Goal: Transaction & Acquisition: Purchase product/service

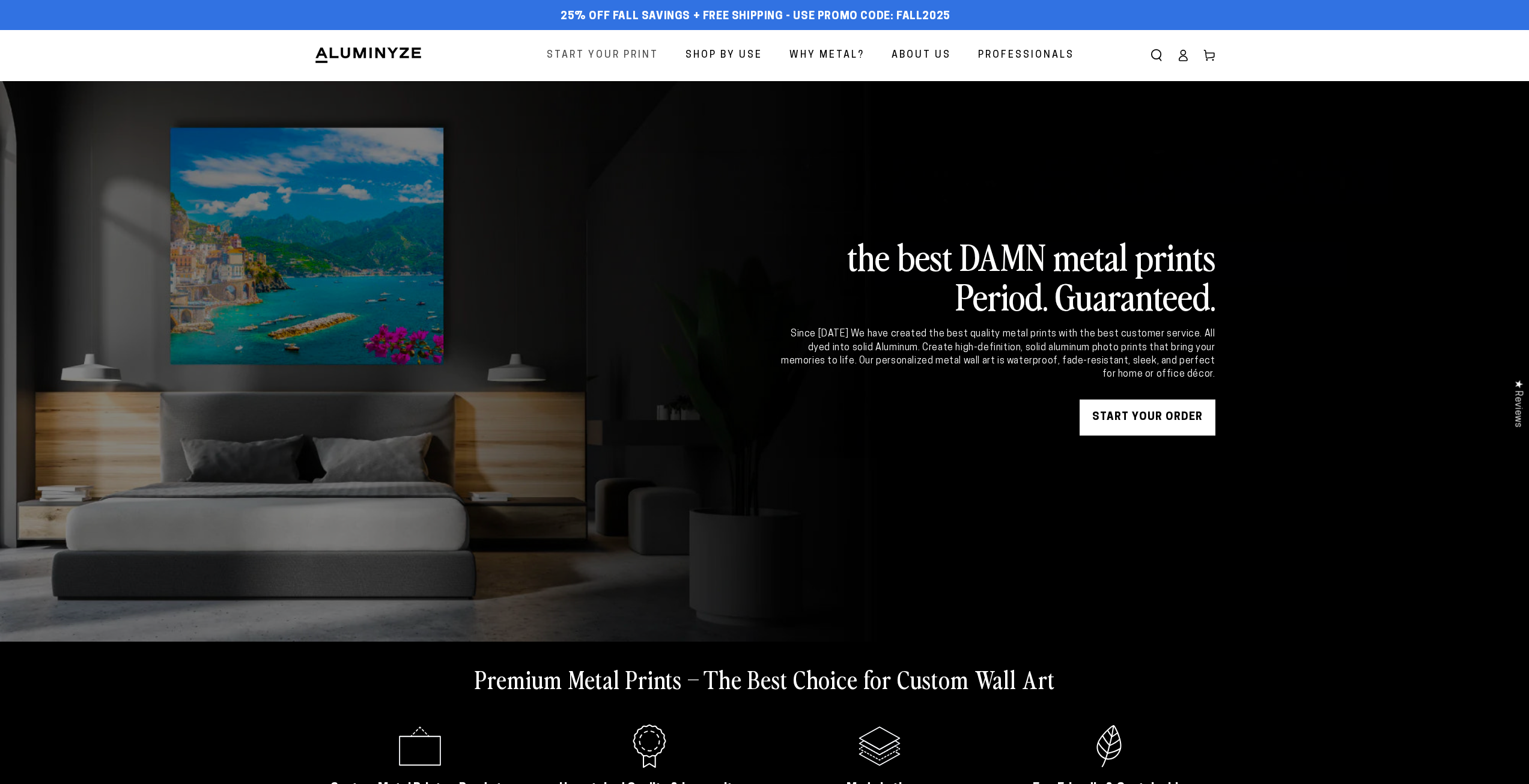
click at [634, 48] on span "Start Your Print" at bounding box center [602, 56] width 112 height 17
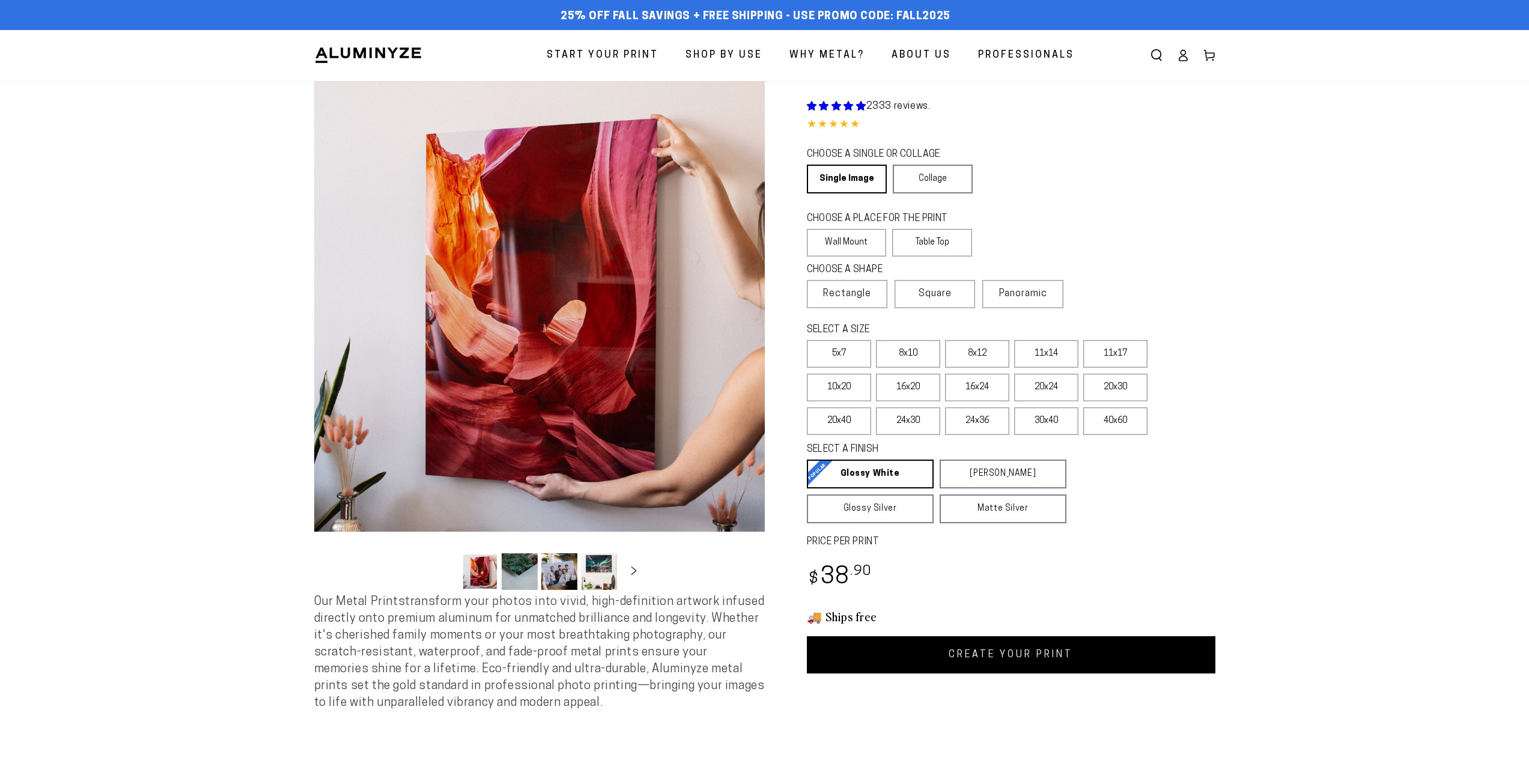
select select "**********"
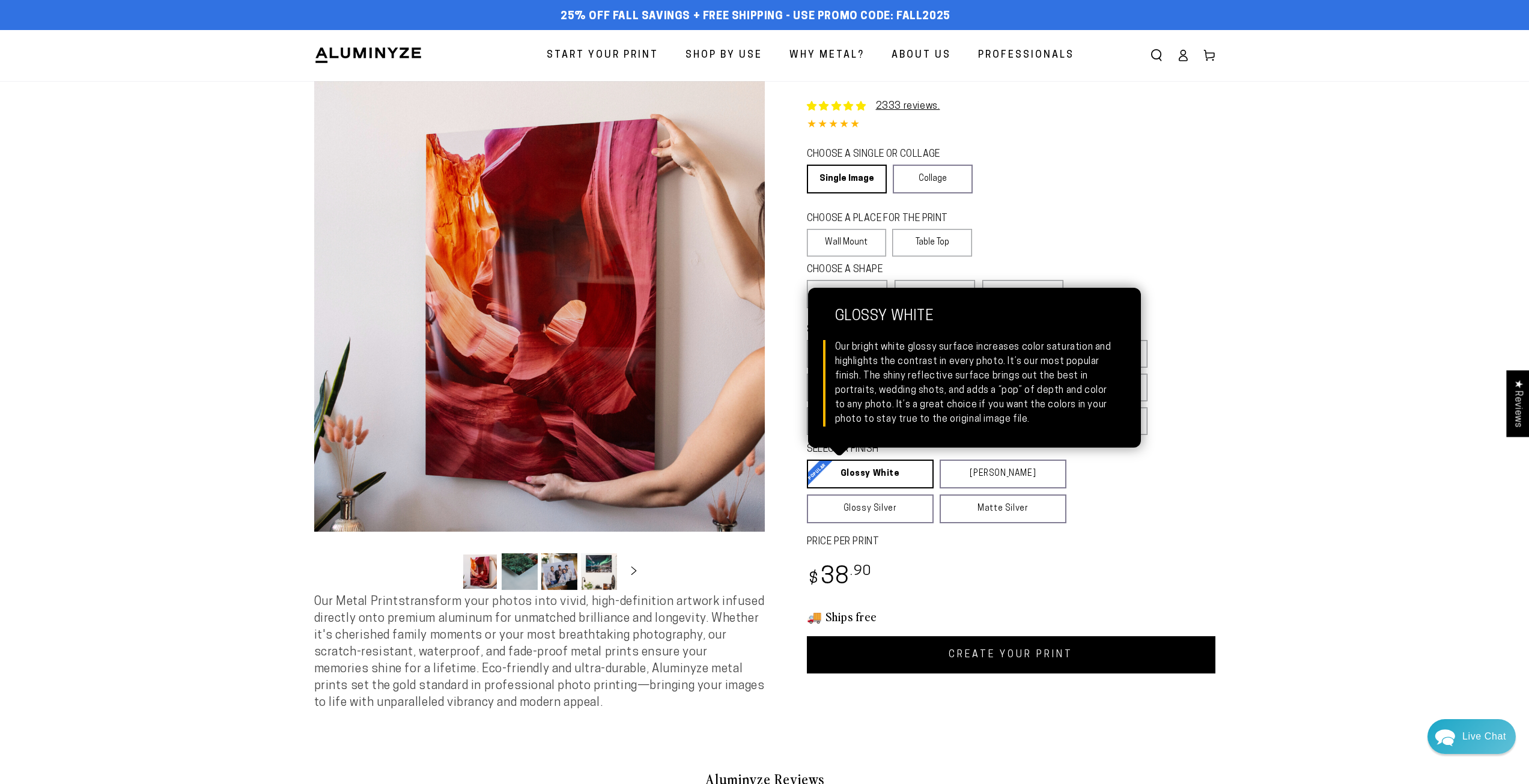
click at [899, 477] on link "Glossy White Glossy White Our bright white glossy surface increases color satur…" at bounding box center [870, 473] width 127 height 29
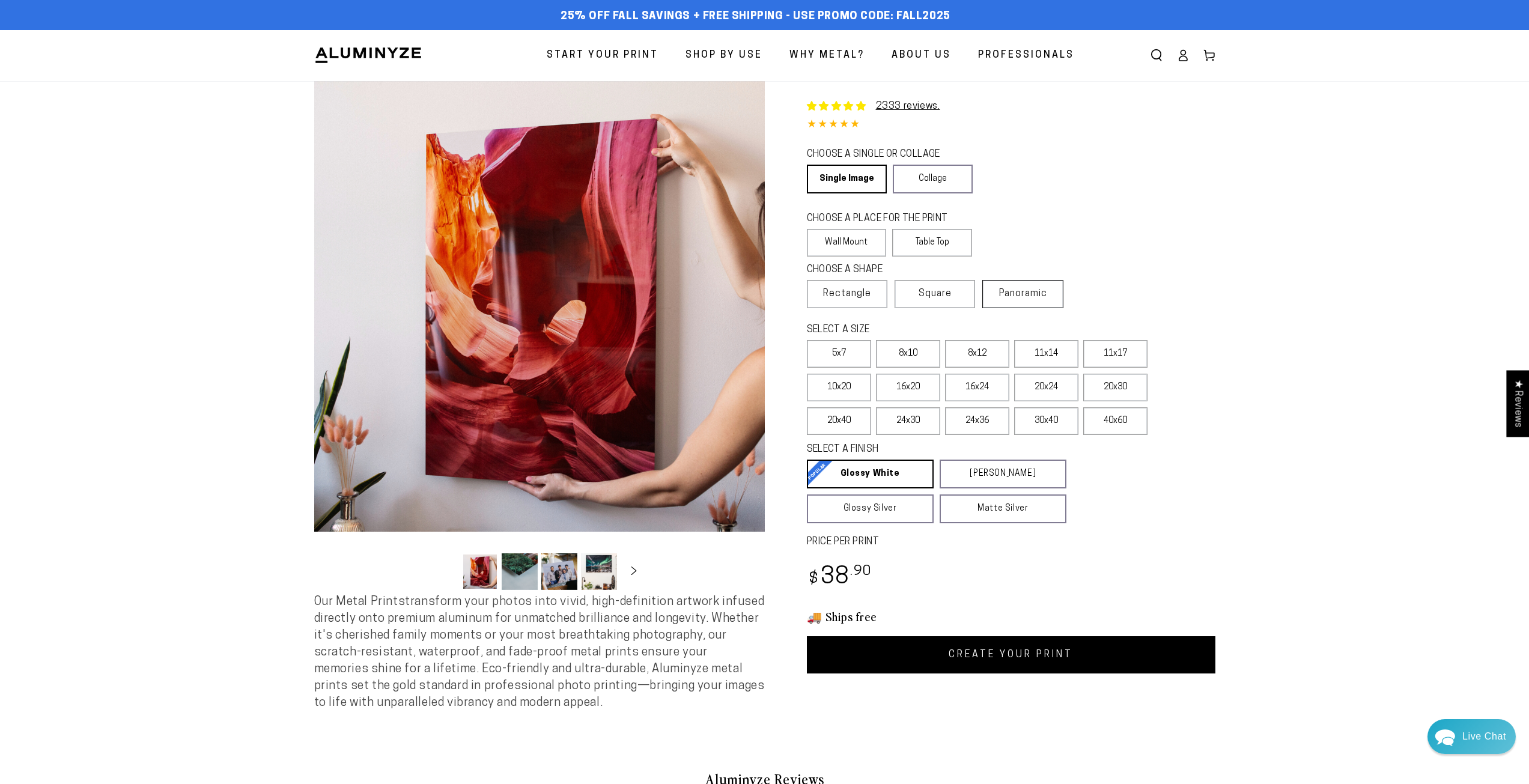
click at [1027, 295] on span "Panoramic" at bounding box center [1023, 293] width 48 height 10
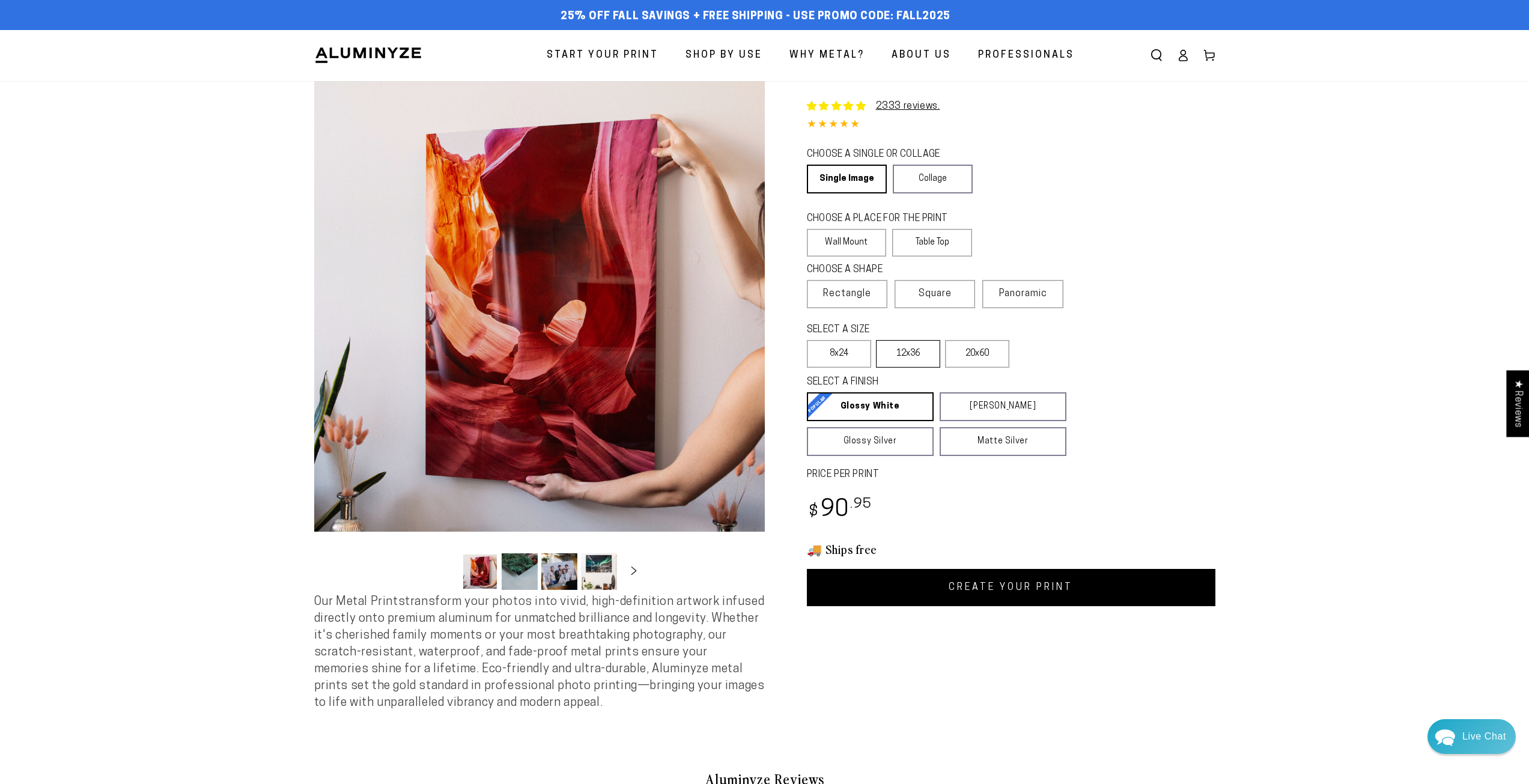
click at [927, 357] on label "12x36" at bounding box center [908, 354] width 64 height 28
click at [835, 358] on label "8x24" at bounding box center [839, 354] width 64 height 28
click at [899, 354] on label "12x36" at bounding box center [908, 354] width 64 height 28
click at [878, 357] on label "12x36" at bounding box center [908, 354] width 64 height 28
click at [853, 359] on label "8x24" at bounding box center [839, 354] width 64 height 28
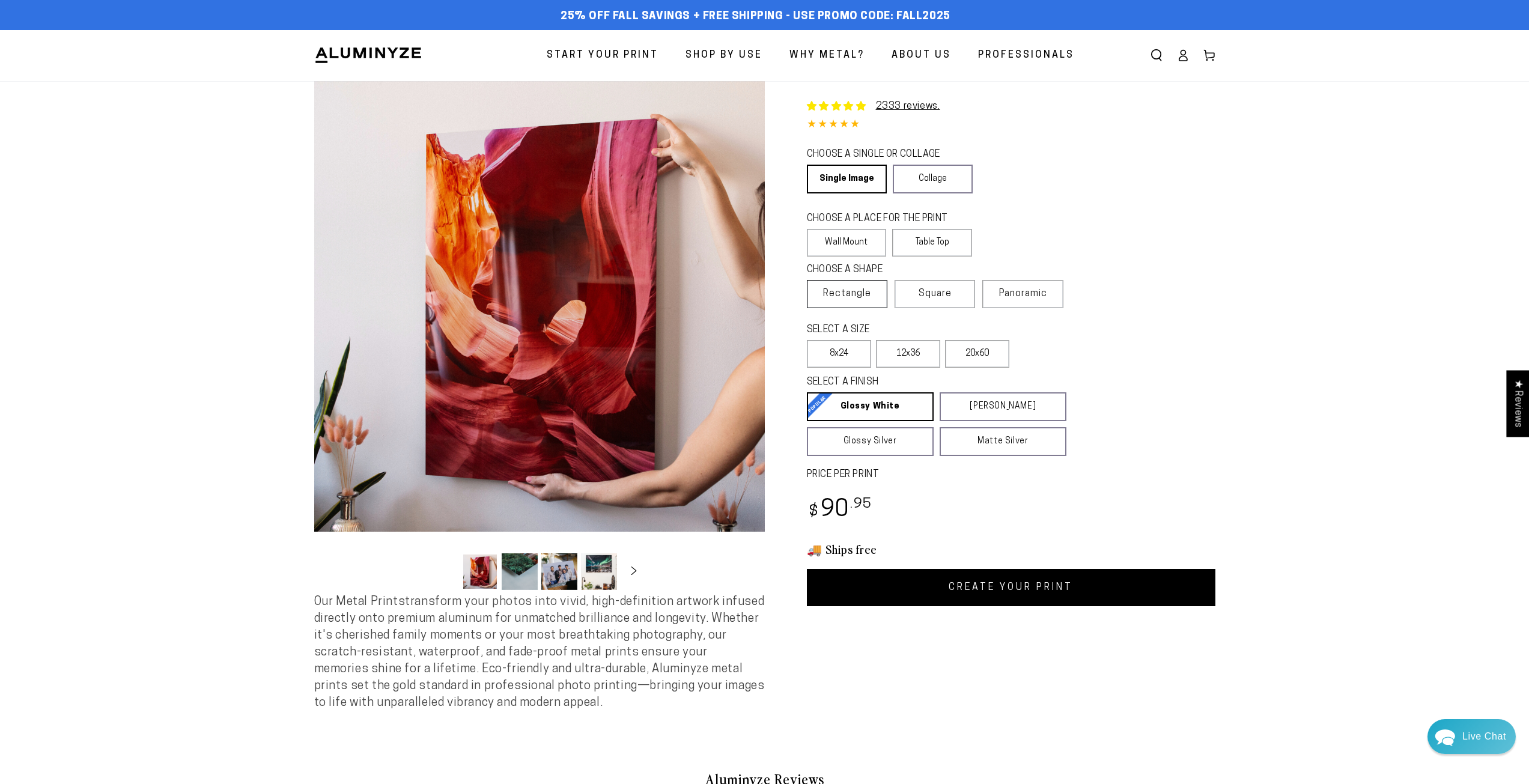
click at [863, 292] on span "Rectangle" at bounding box center [847, 293] width 48 height 14
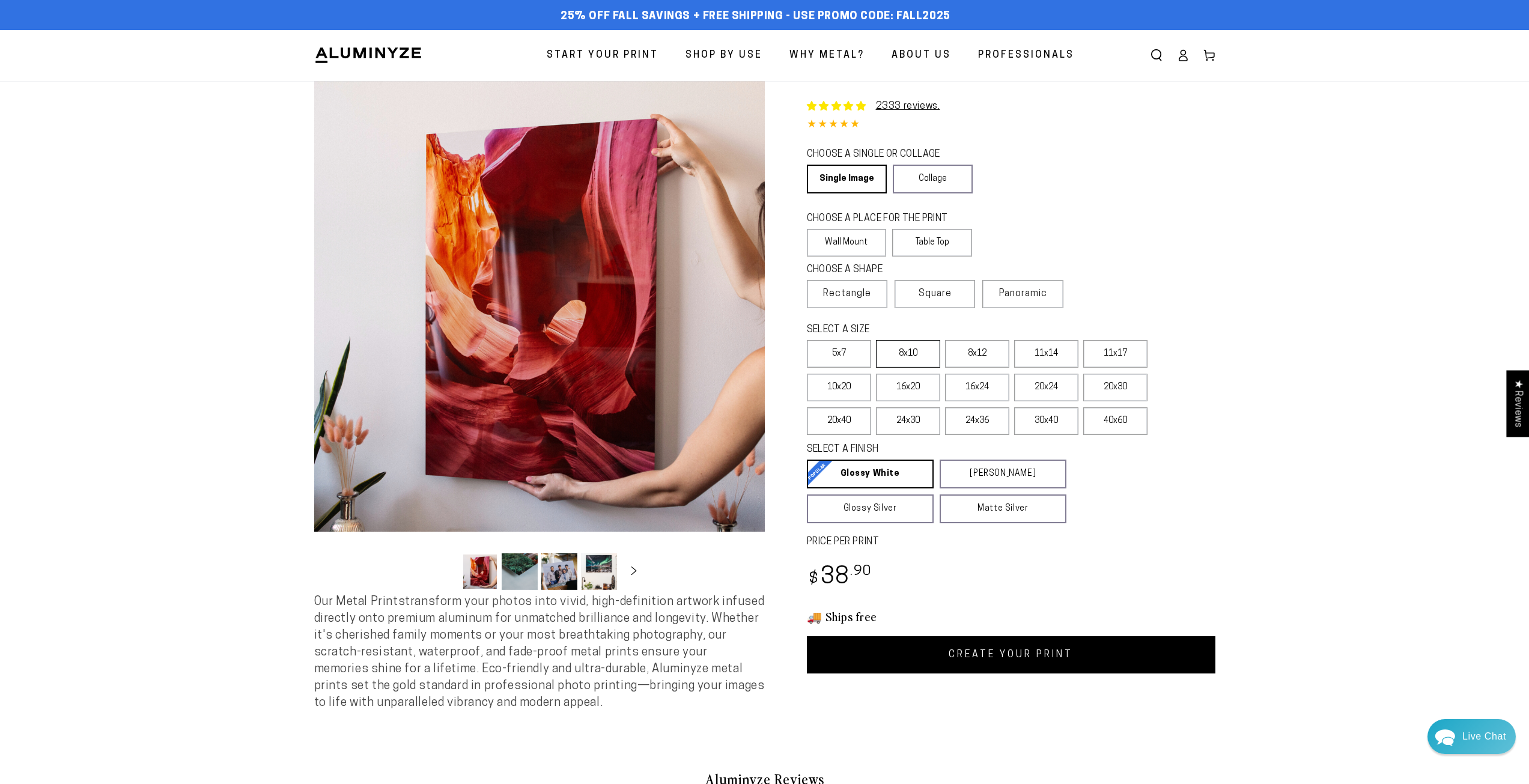
click at [910, 353] on label "8x10" at bounding box center [908, 354] width 64 height 28
click at [943, 181] on link "Collage" at bounding box center [932, 179] width 80 height 29
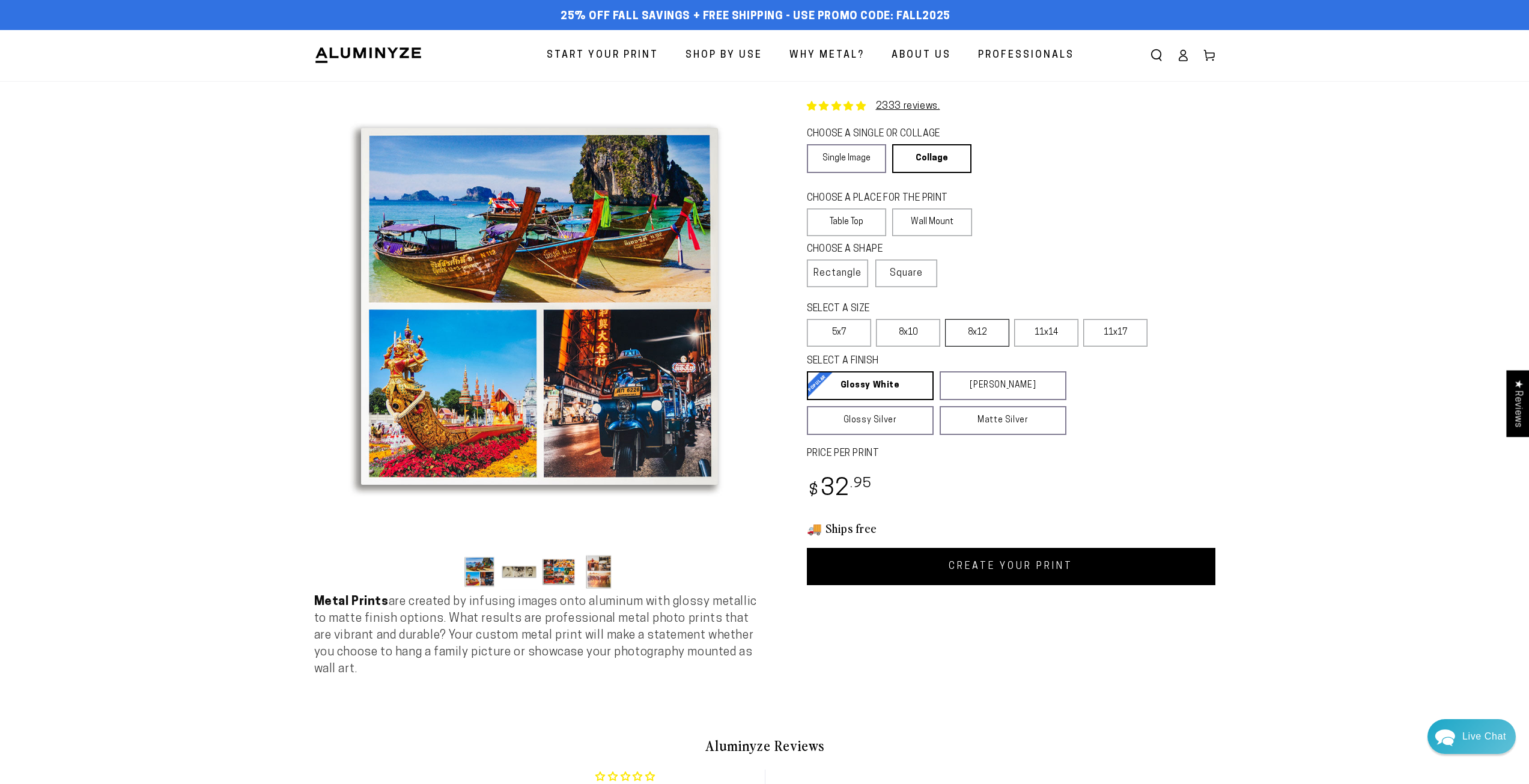
click at [985, 335] on label "8x12" at bounding box center [977, 333] width 64 height 28
click at [1110, 339] on label "11x17" at bounding box center [1115, 333] width 64 height 28
click at [1054, 334] on label "11x14" at bounding box center [1046, 333] width 64 height 28
click at [1121, 333] on label "11x17" at bounding box center [1115, 333] width 64 height 28
click at [920, 274] on span "Square" at bounding box center [906, 273] width 33 height 14
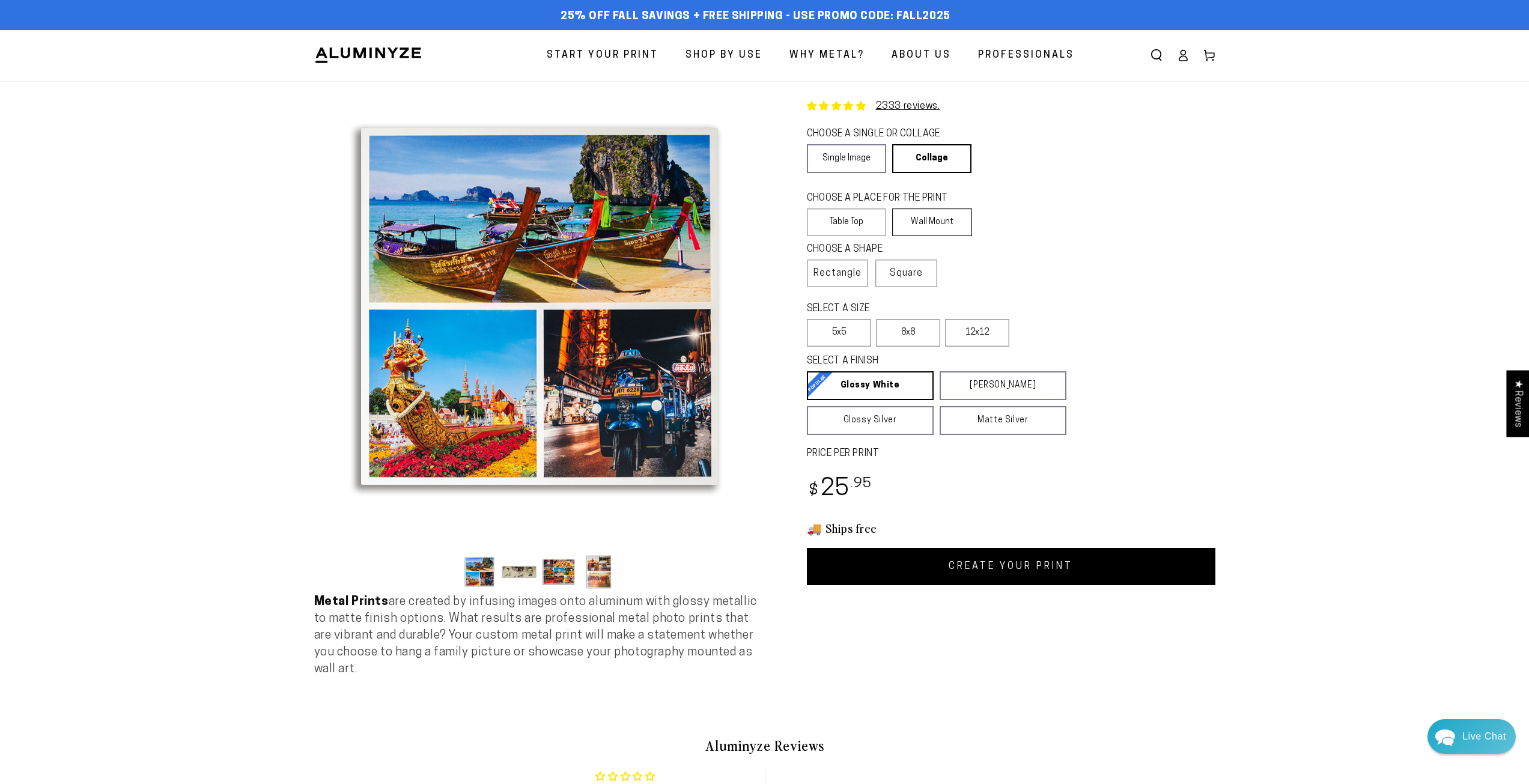
click at [921, 221] on label "Wall Mount" at bounding box center [932, 221] width 80 height 28
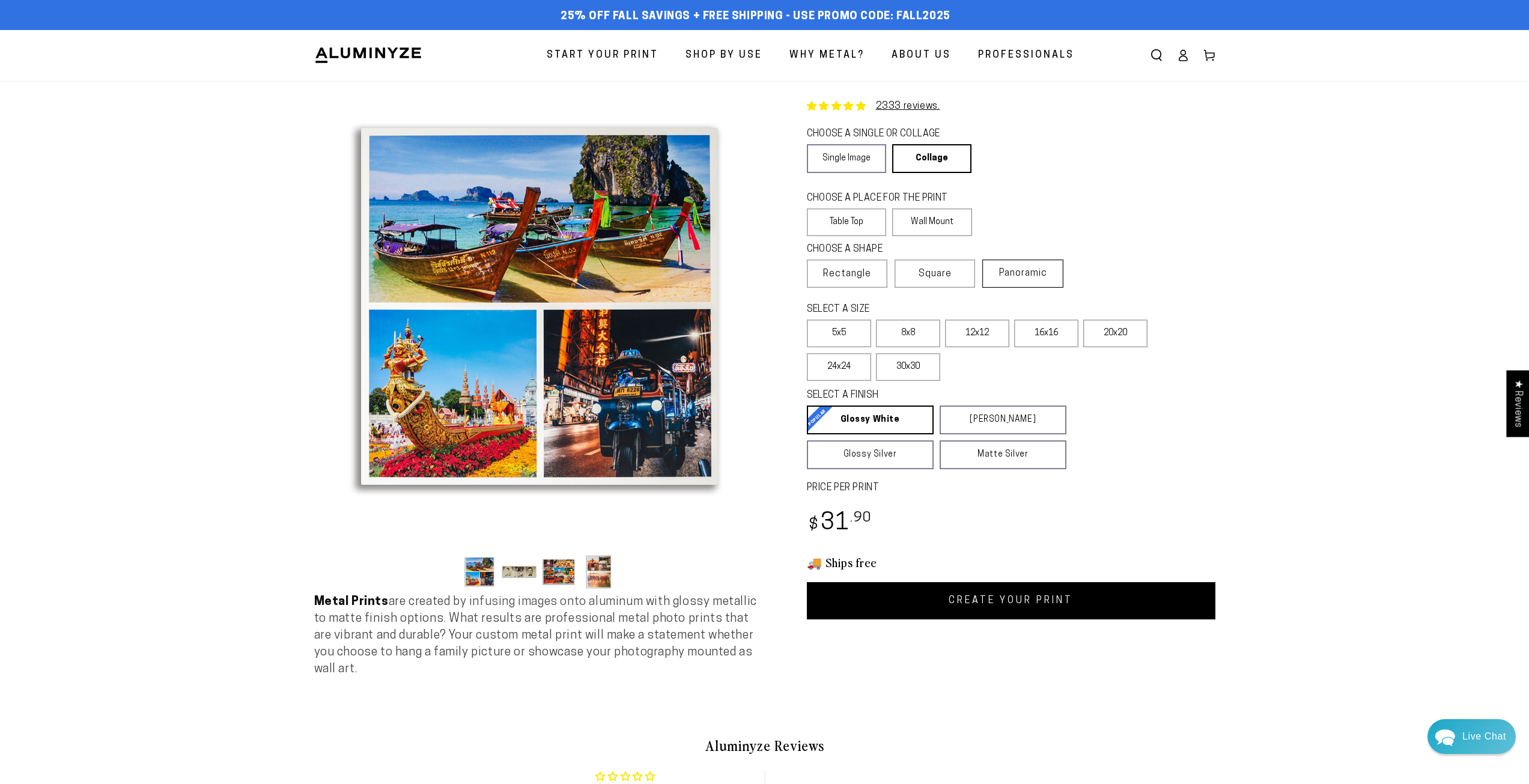
click at [1029, 275] on span "Panoramic" at bounding box center [1023, 273] width 48 height 10
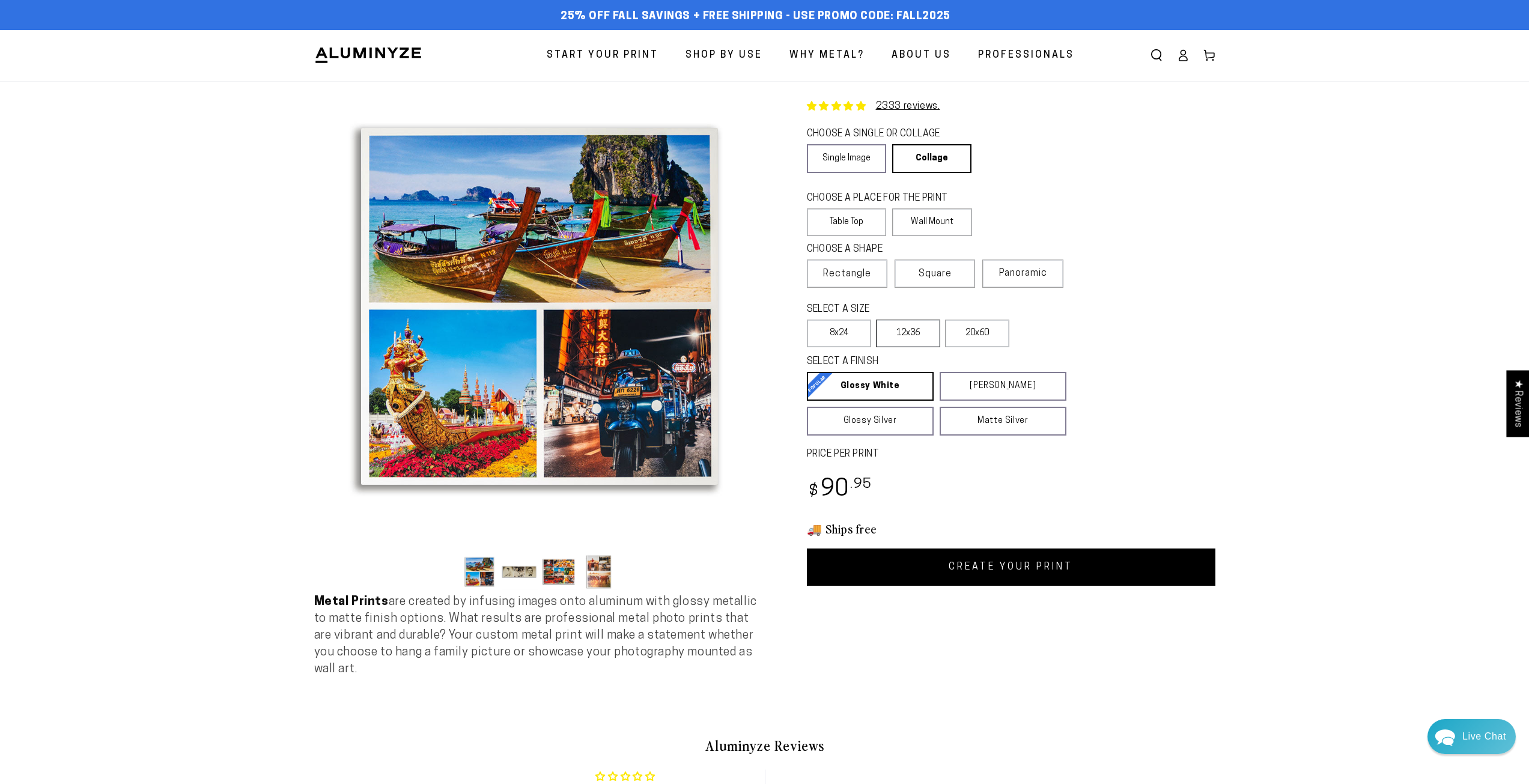
click at [919, 335] on label "12x36" at bounding box center [908, 333] width 64 height 28
click at [854, 340] on label "8x24" at bounding box center [839, 333] width 64 height 28
click at [928, 276] on span "Square" at bounding box center [935, 273] width 33 height 14
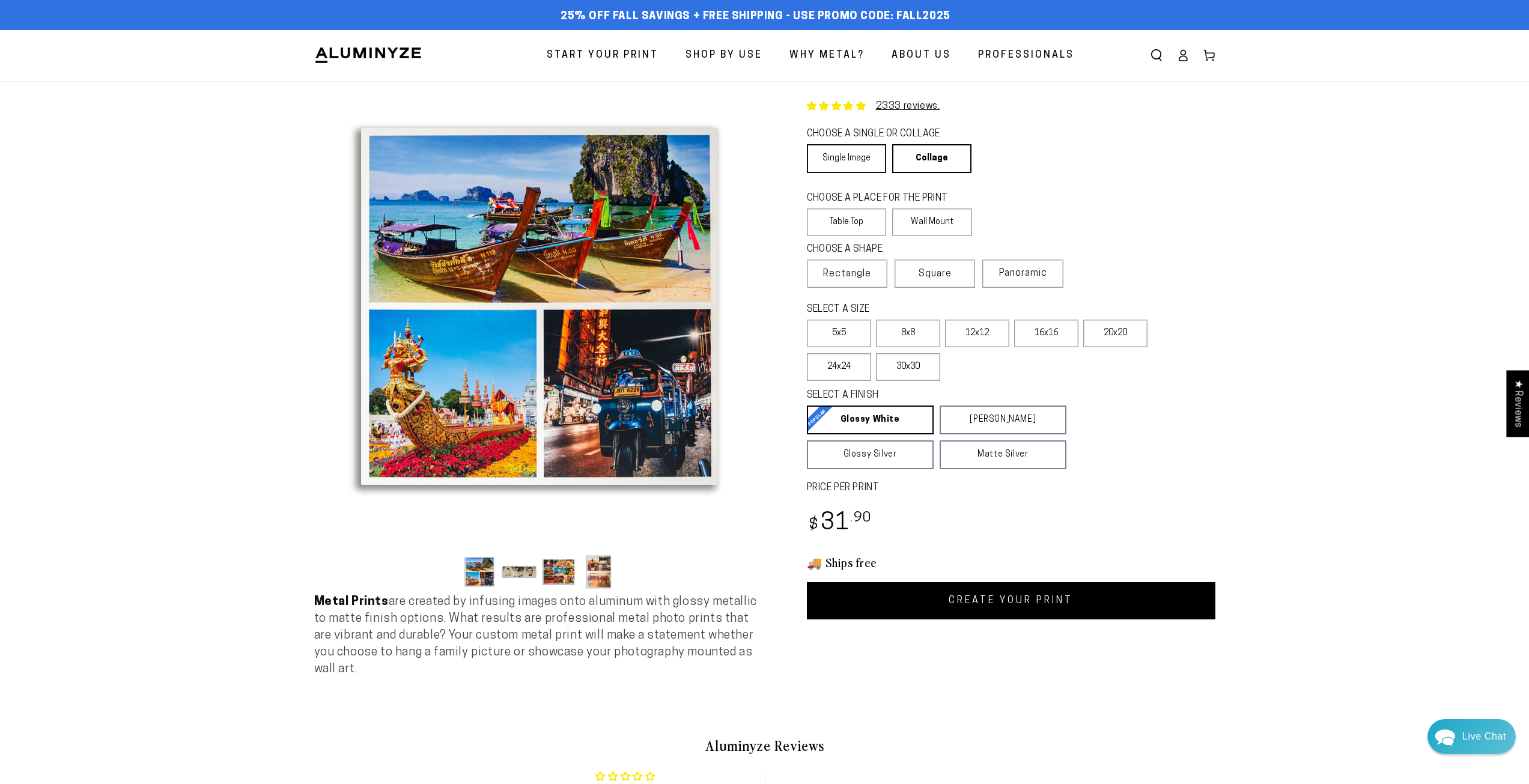
click at [860, 172] on link "Single Image" at bounding box center [846, 158] width 80 height 29
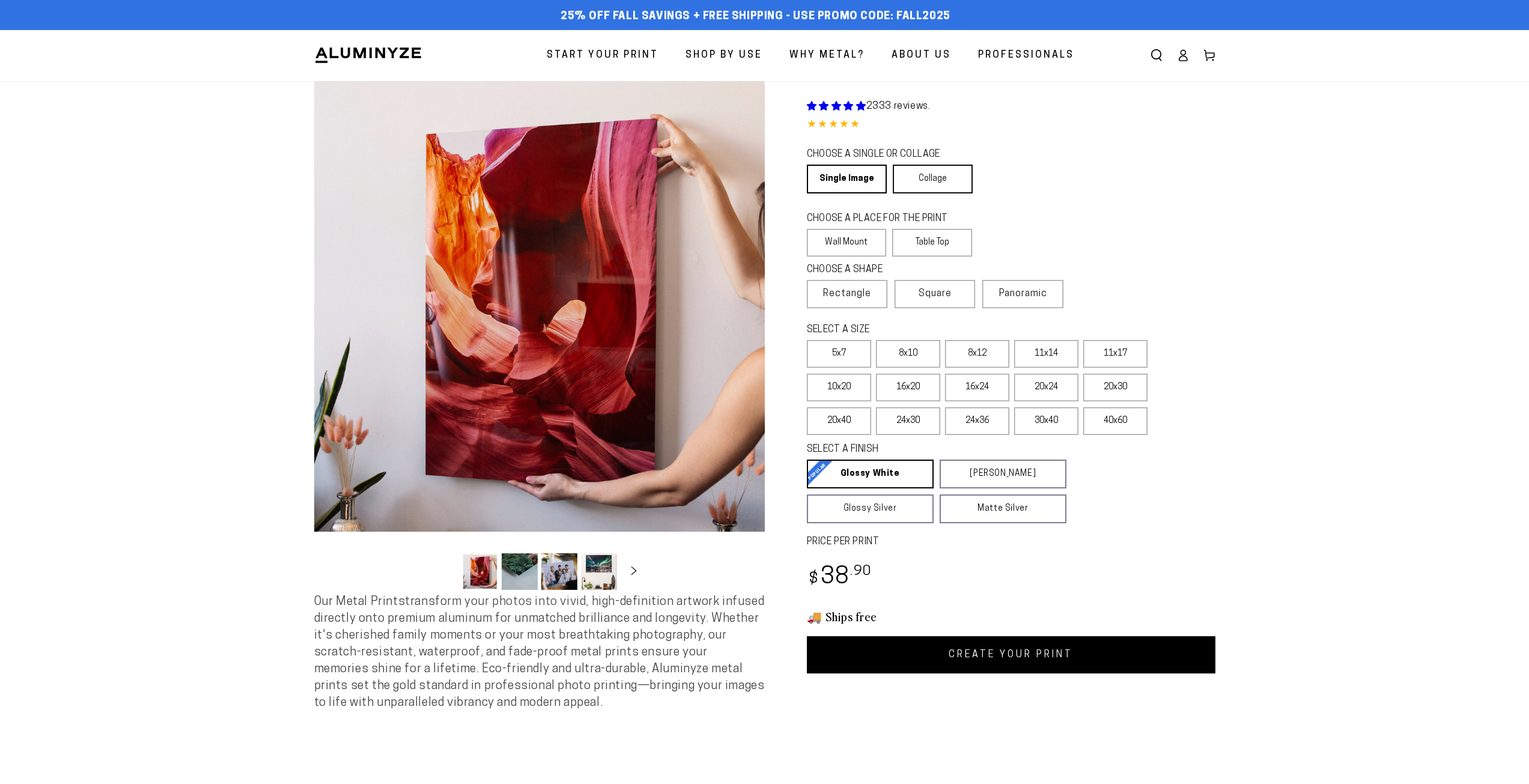
select select "**********"
click at [928, 179] on link "Collage" at bounding box center [932, 179] width 80 height 29
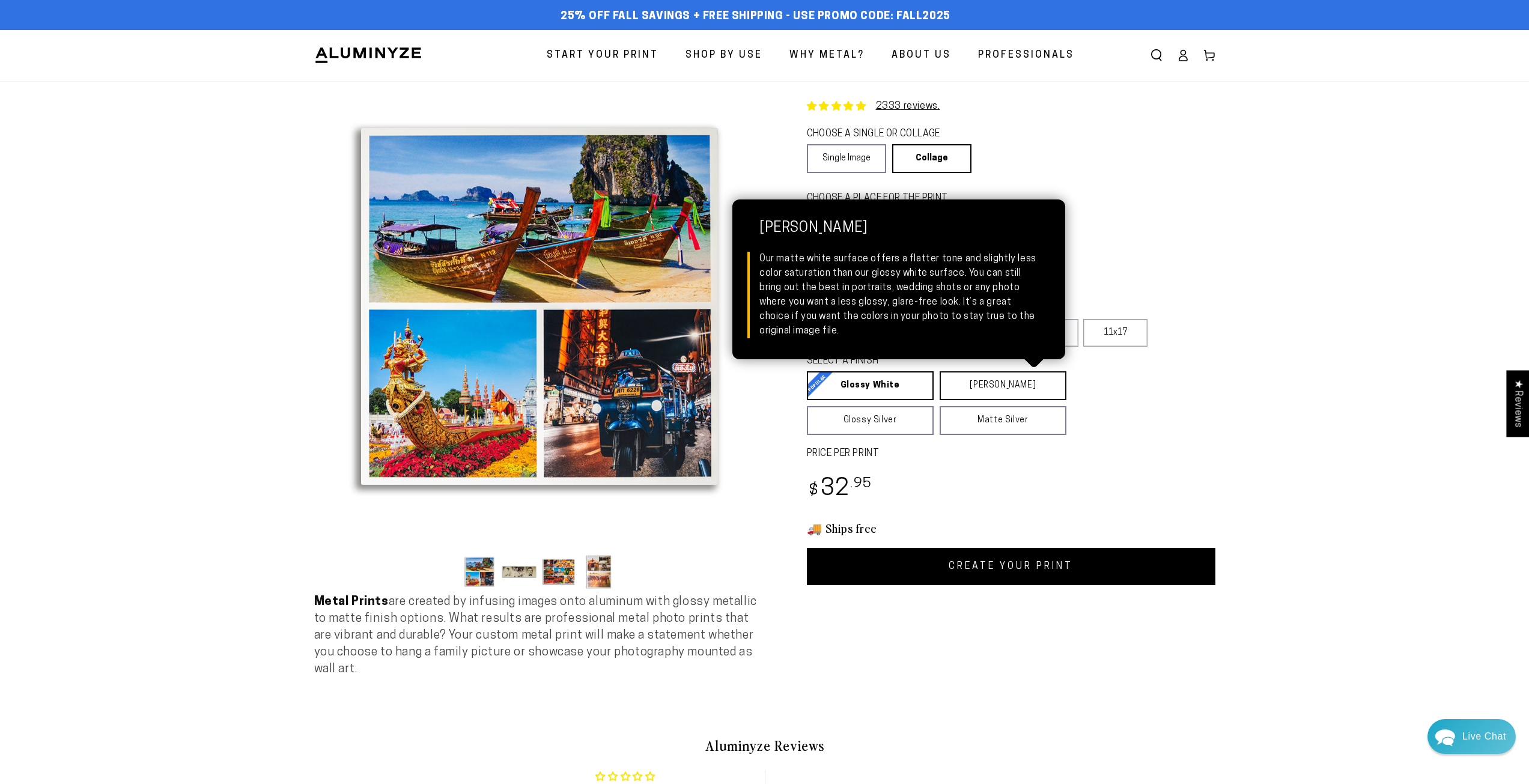
click at [954, 384] on link "Matte White Matte White Our matte white surface offers a flatter tone and sligh…" at bounding box center [1003, 385] width 127 height 29
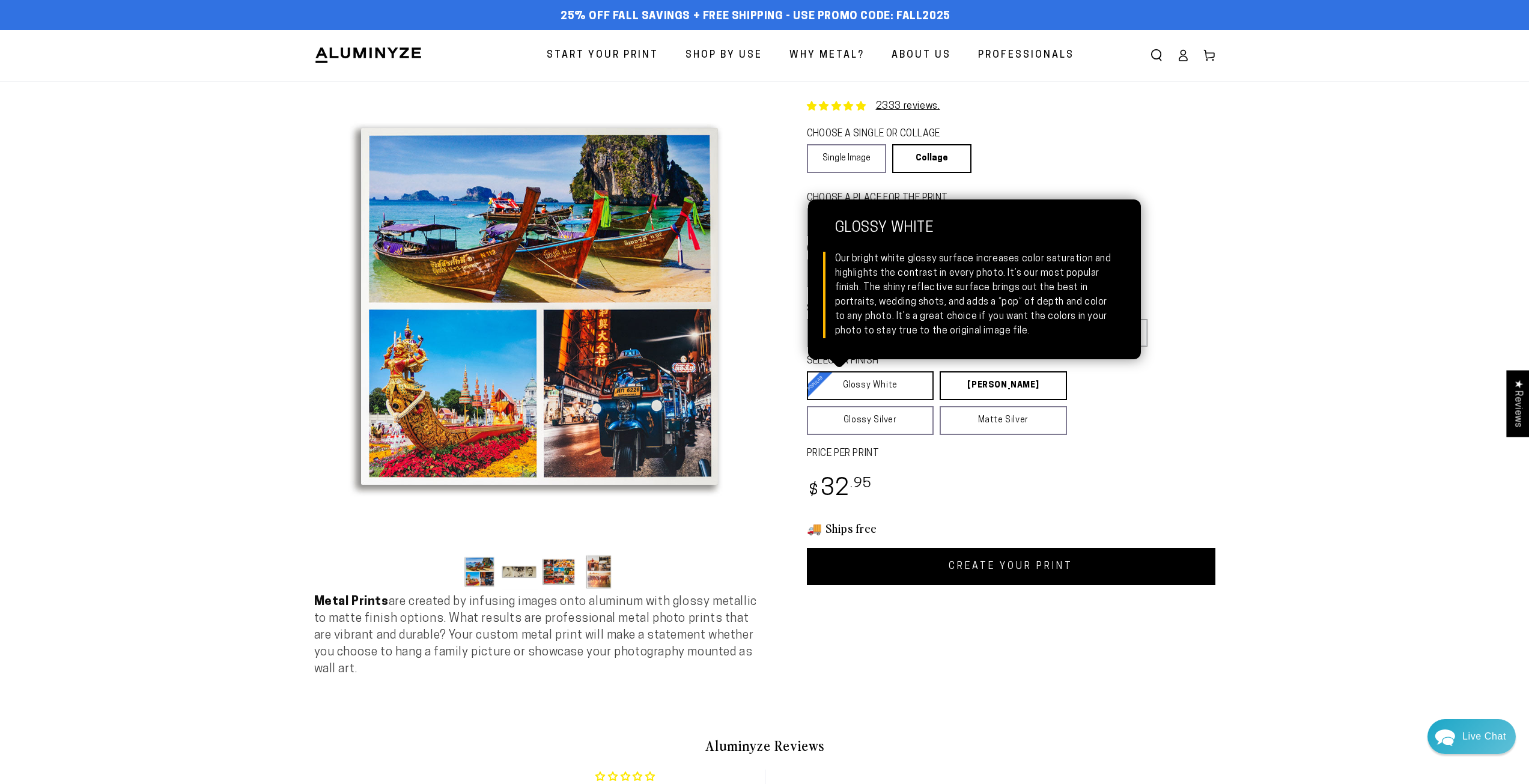
click at [904, 382] on link "Glossy White Glossy White Our bright white glossy surface increases color satur…" at bounding box center [870, 385] width 127 height 29
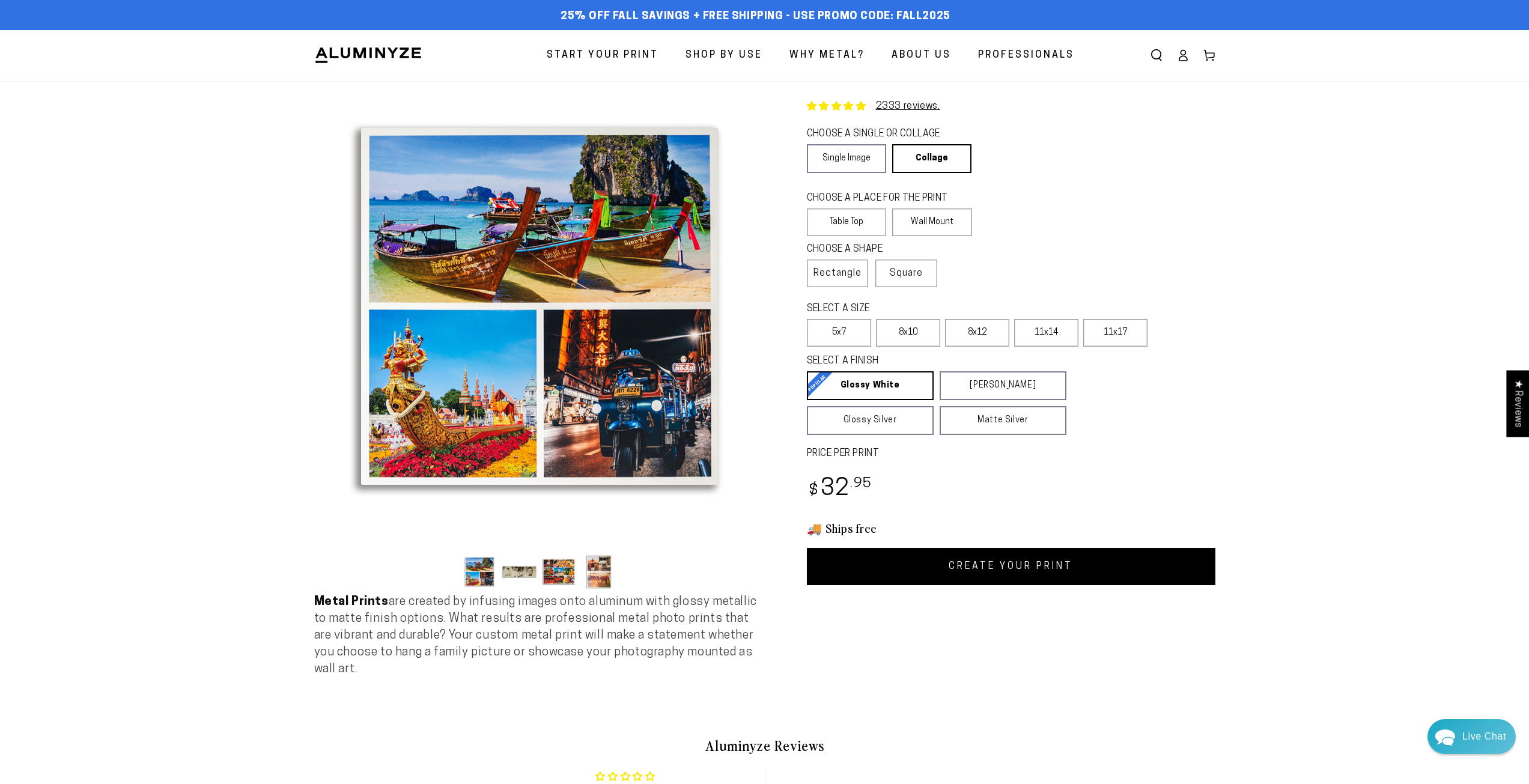
click at [524, 575] on button "Load image 2 in gallery view" at bounding box center [520, 571] width 36 height 36
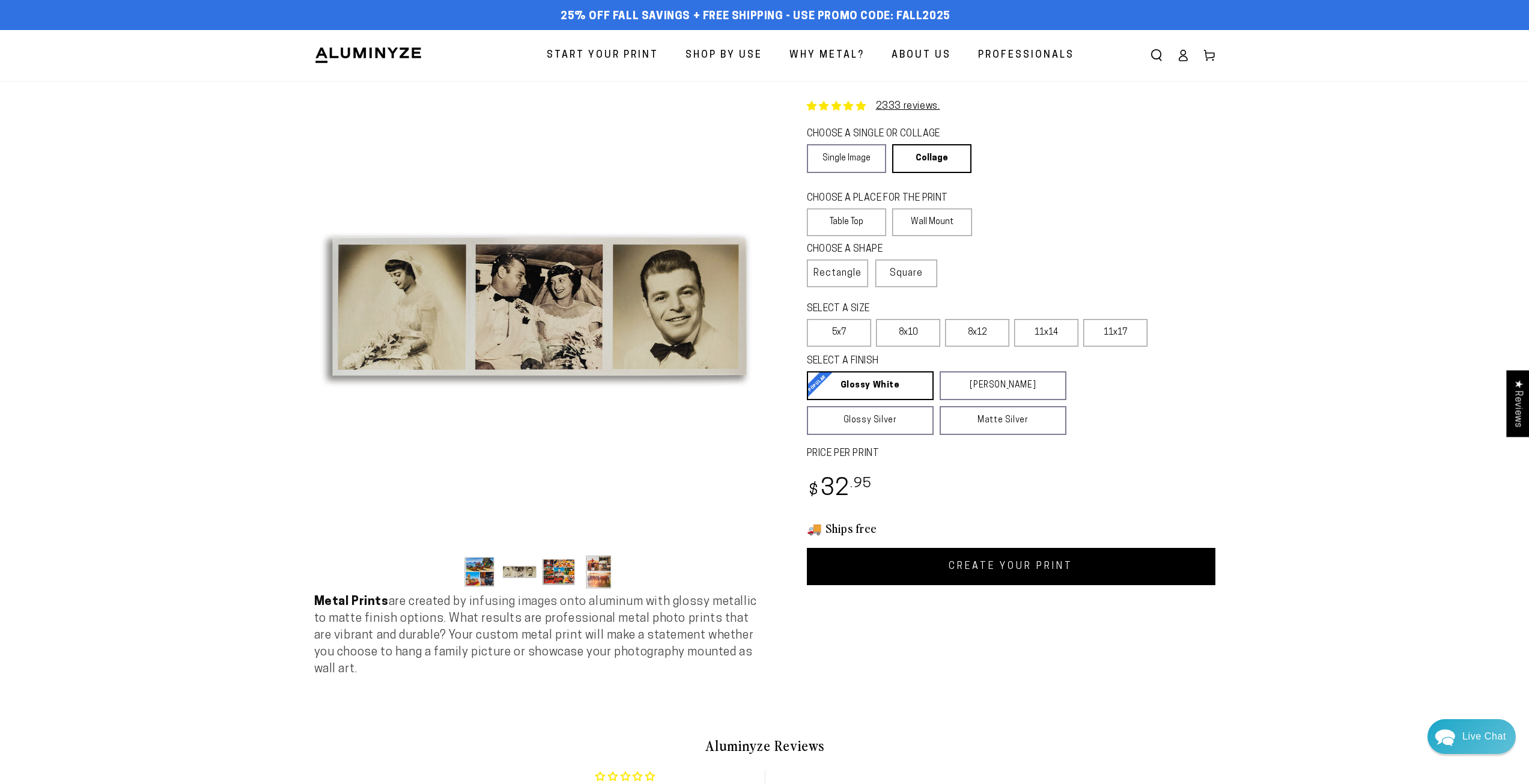
click at [551, 572] on button "Load image 3 in gallery view" at bounding box center [560, 571] width 36 height 36
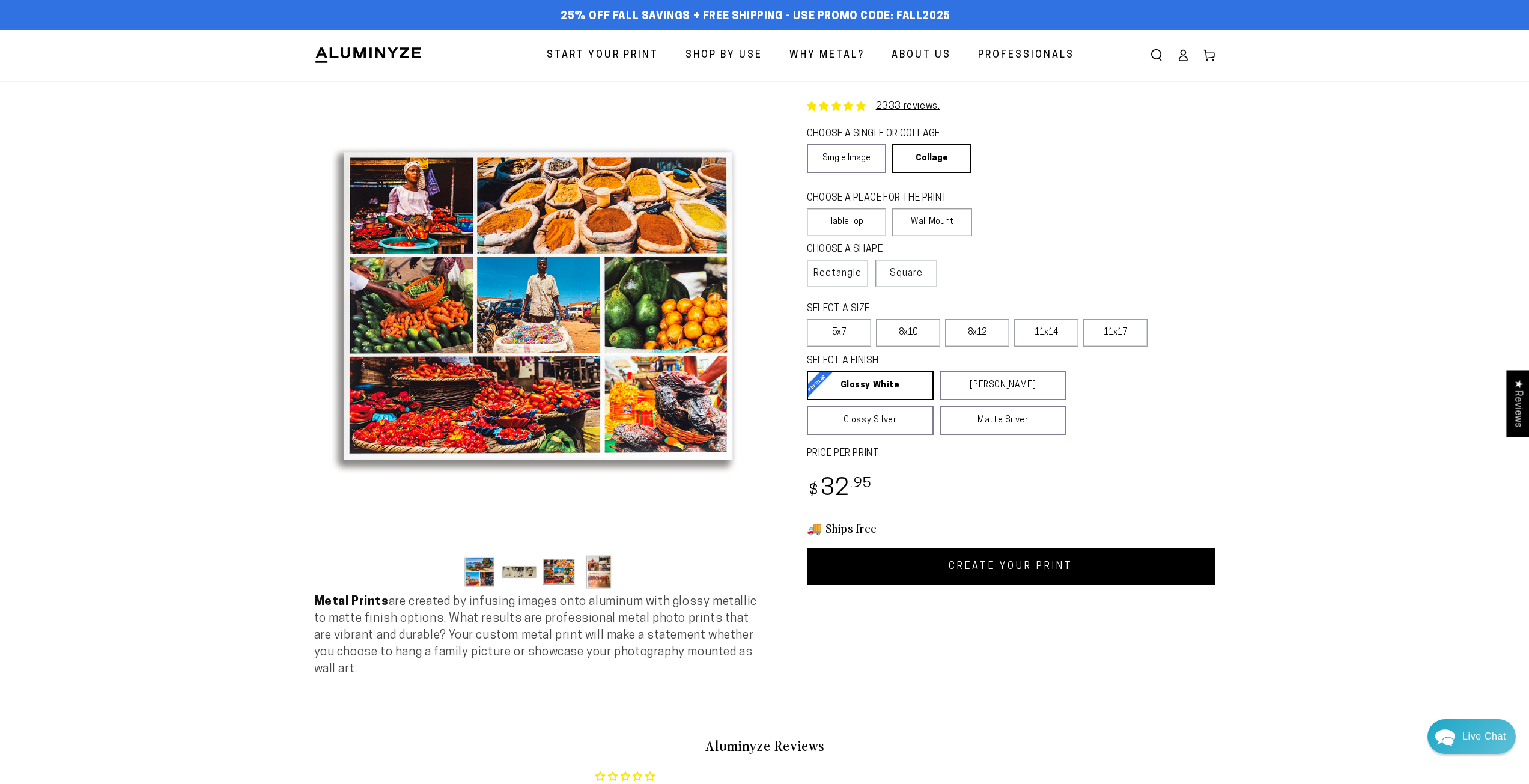
click at [584, 564] on button "Load image 4 in gallery view" at bounding box center [599, 571] width 36 height 36
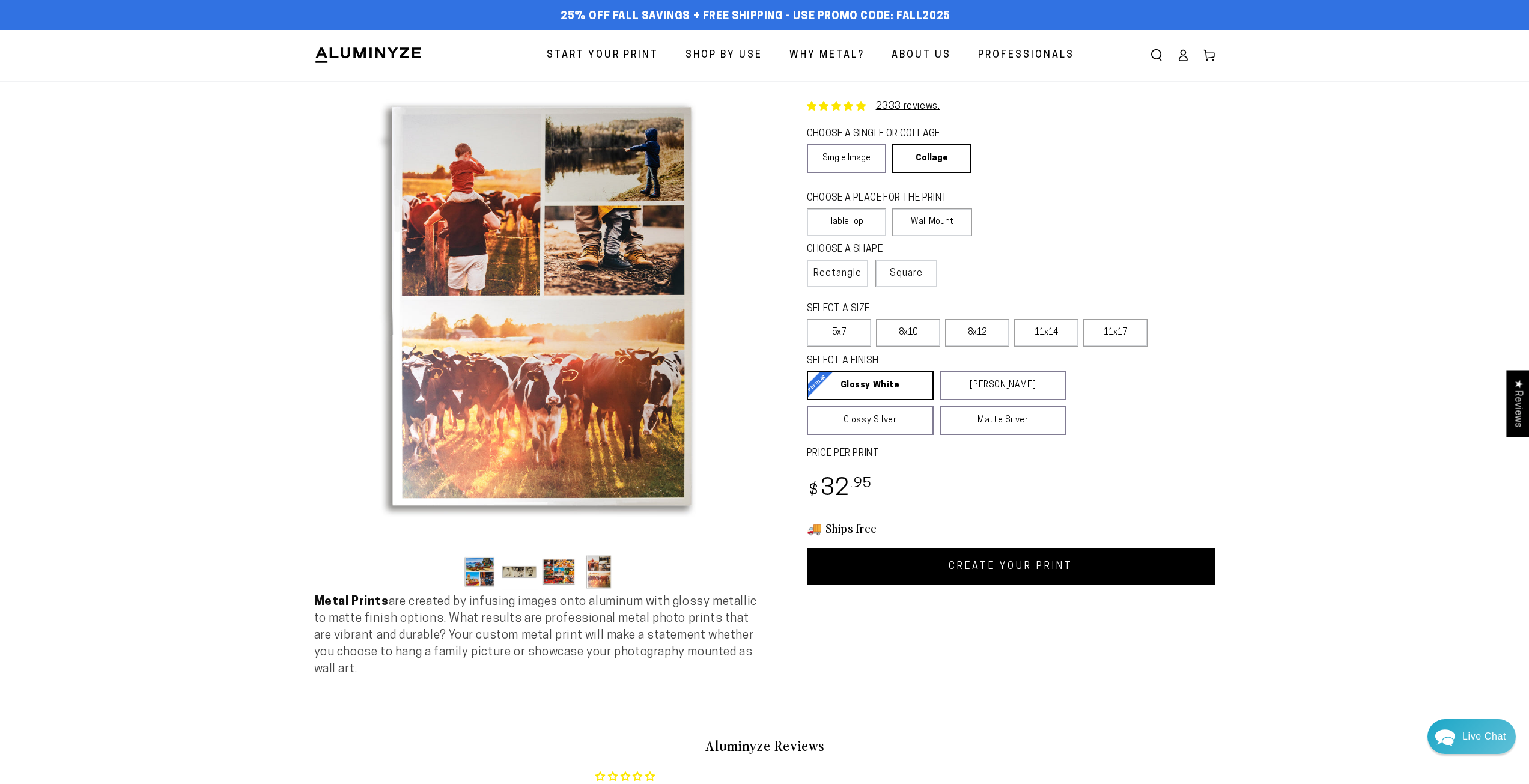
click at [559, 566] on button "Load image 3 in gallery view" at bounding box center [560, 571] width 36 height 36
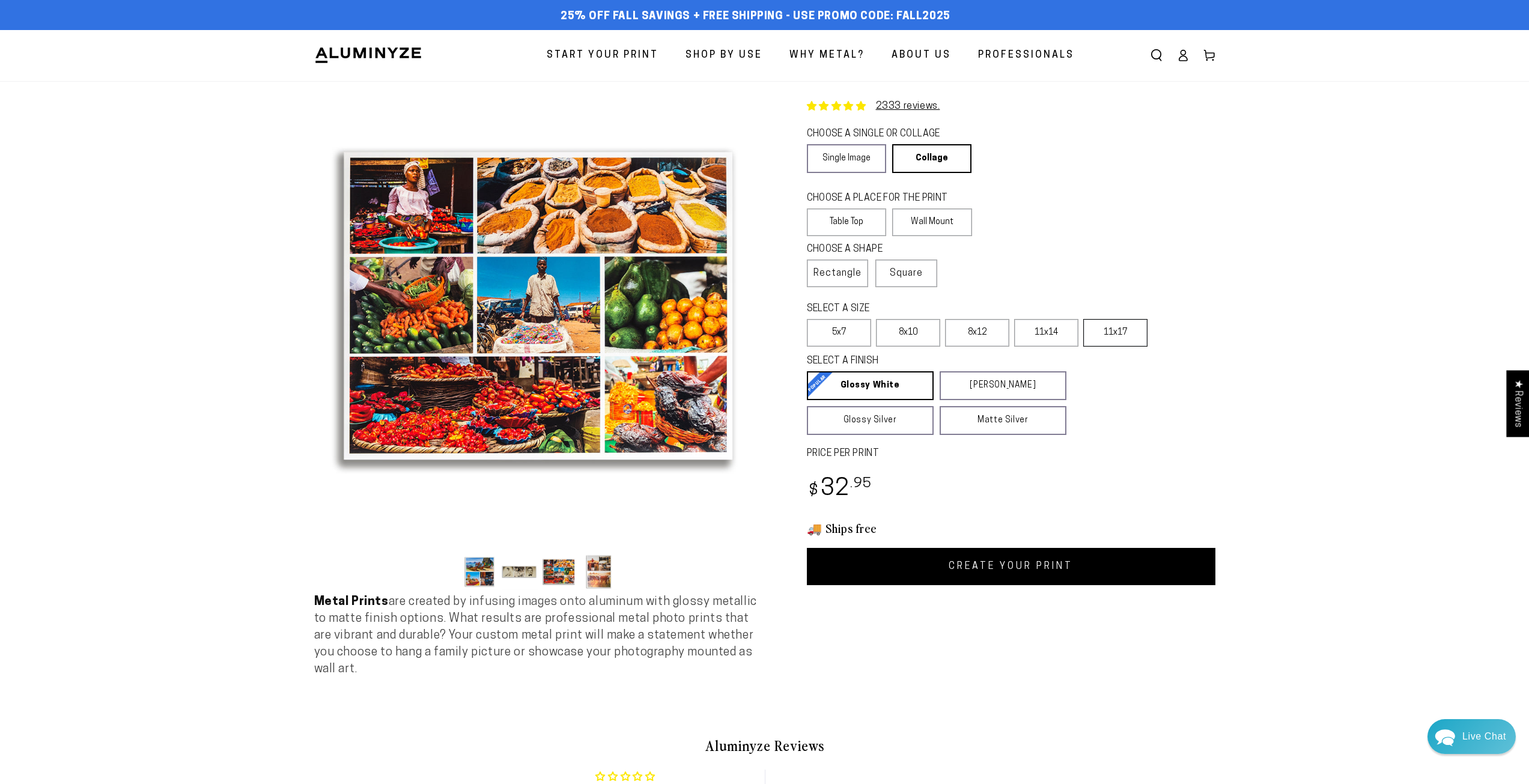
click at [1123, 334] on label "11x17" at bounding box center [1115, 333] width 64 height 28
click at [1023, 560] on link "CREATE YOUR PRINT" at bounding box center [1011, 566] width 408 height 37
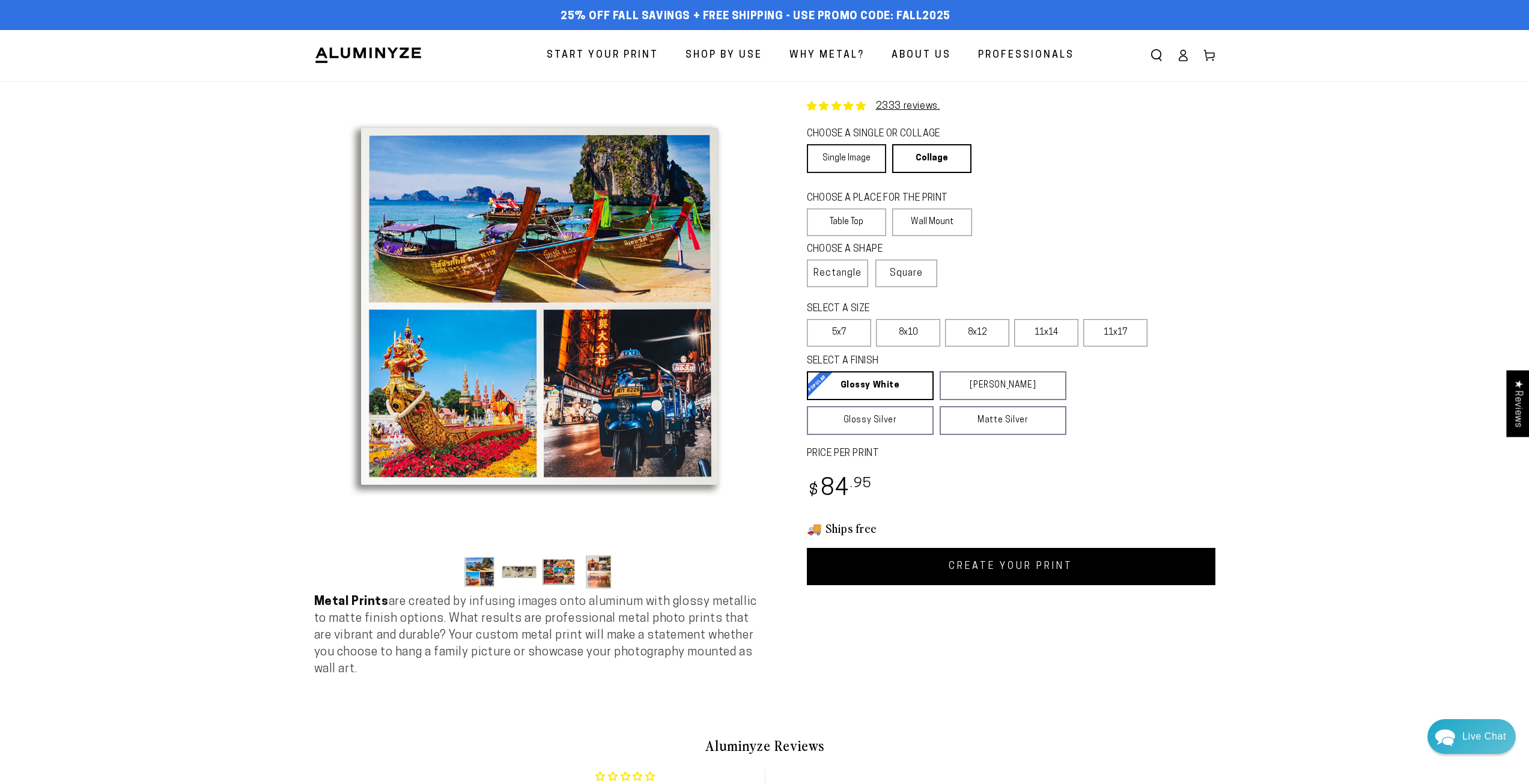
click at [857, 150] on link "Single Image" at bounding box center [846, 158] width 80 height 29
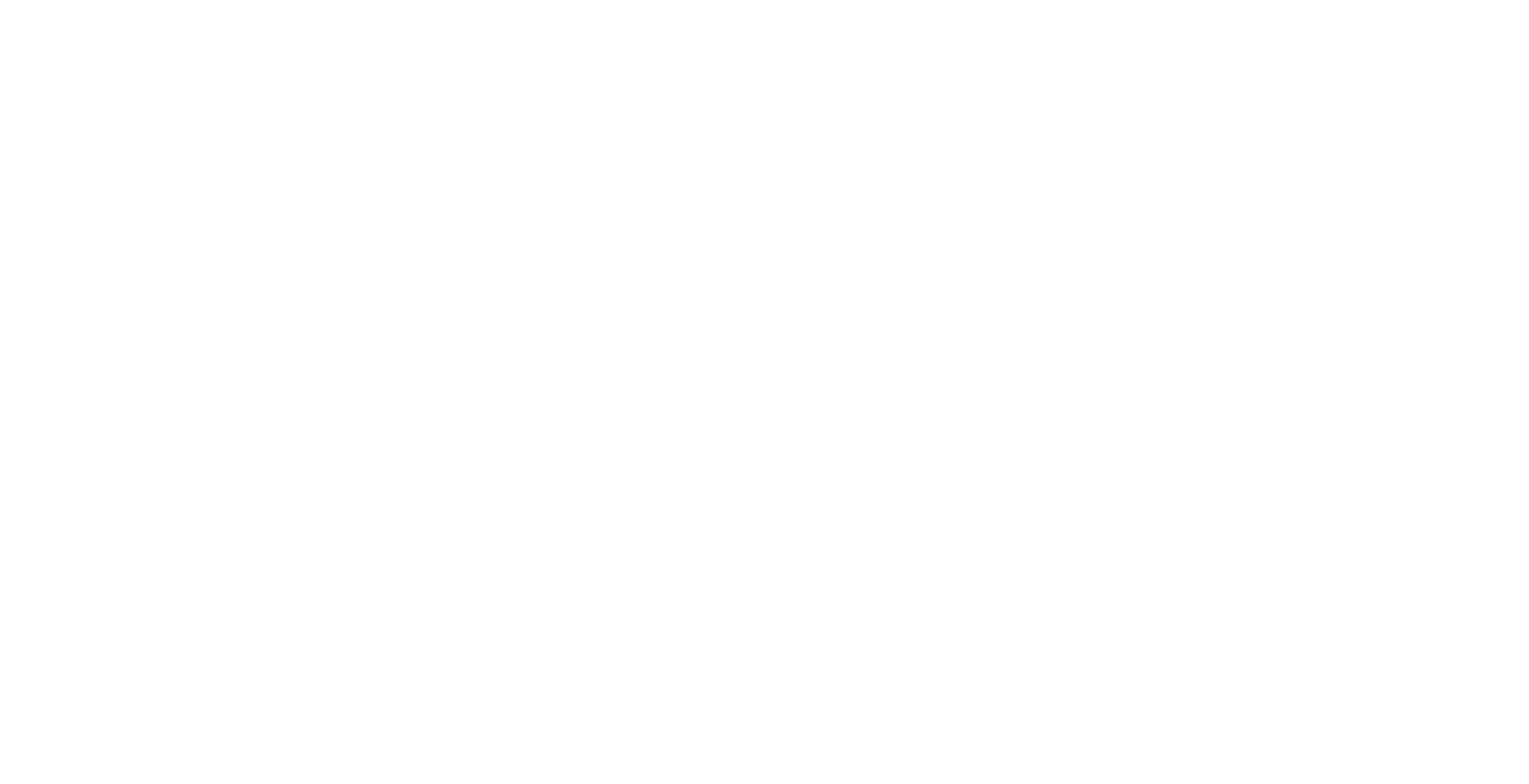
select select "**********"
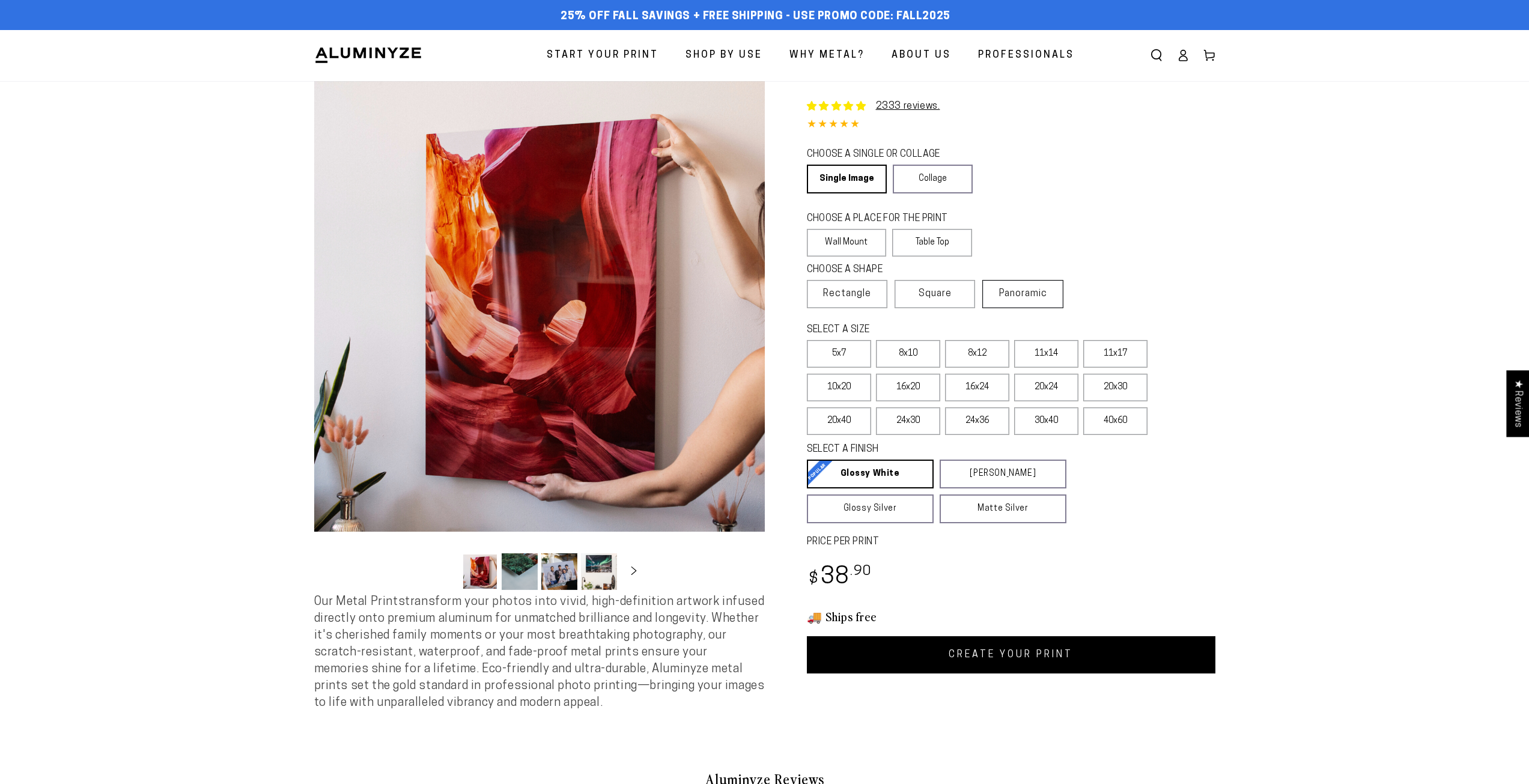
click at [1006, 293] on span "Panoramic" at bounding box center [1023, 293] width 48 height 10
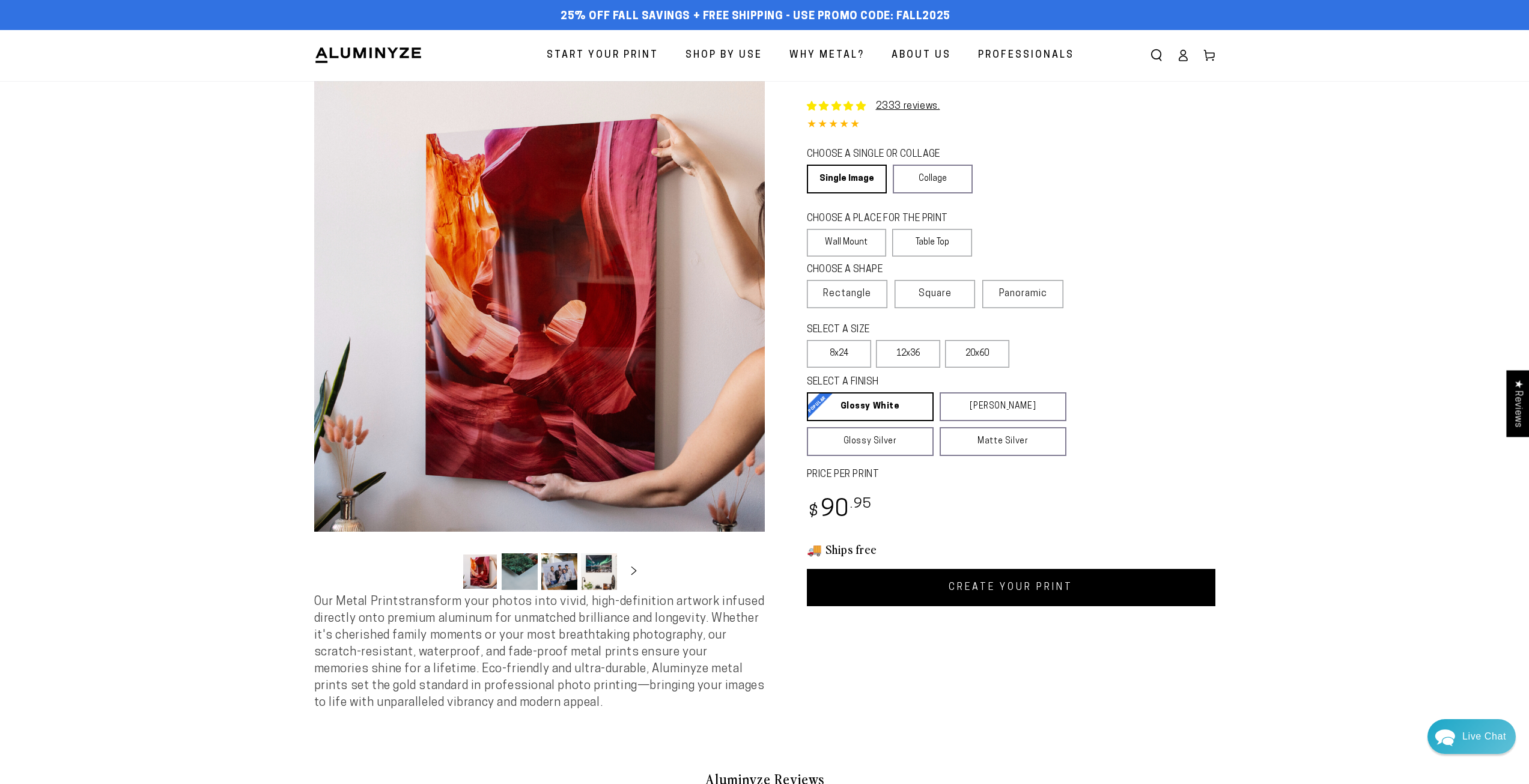
click at [1015, 591] on link "CREATE YOUR PRINT" at bounding box center [1011, 588] width 408 height 37
select select "**********"
click at [859, 292] on span "Rectangle" at bounding box center [847, 293] width 48 height 14
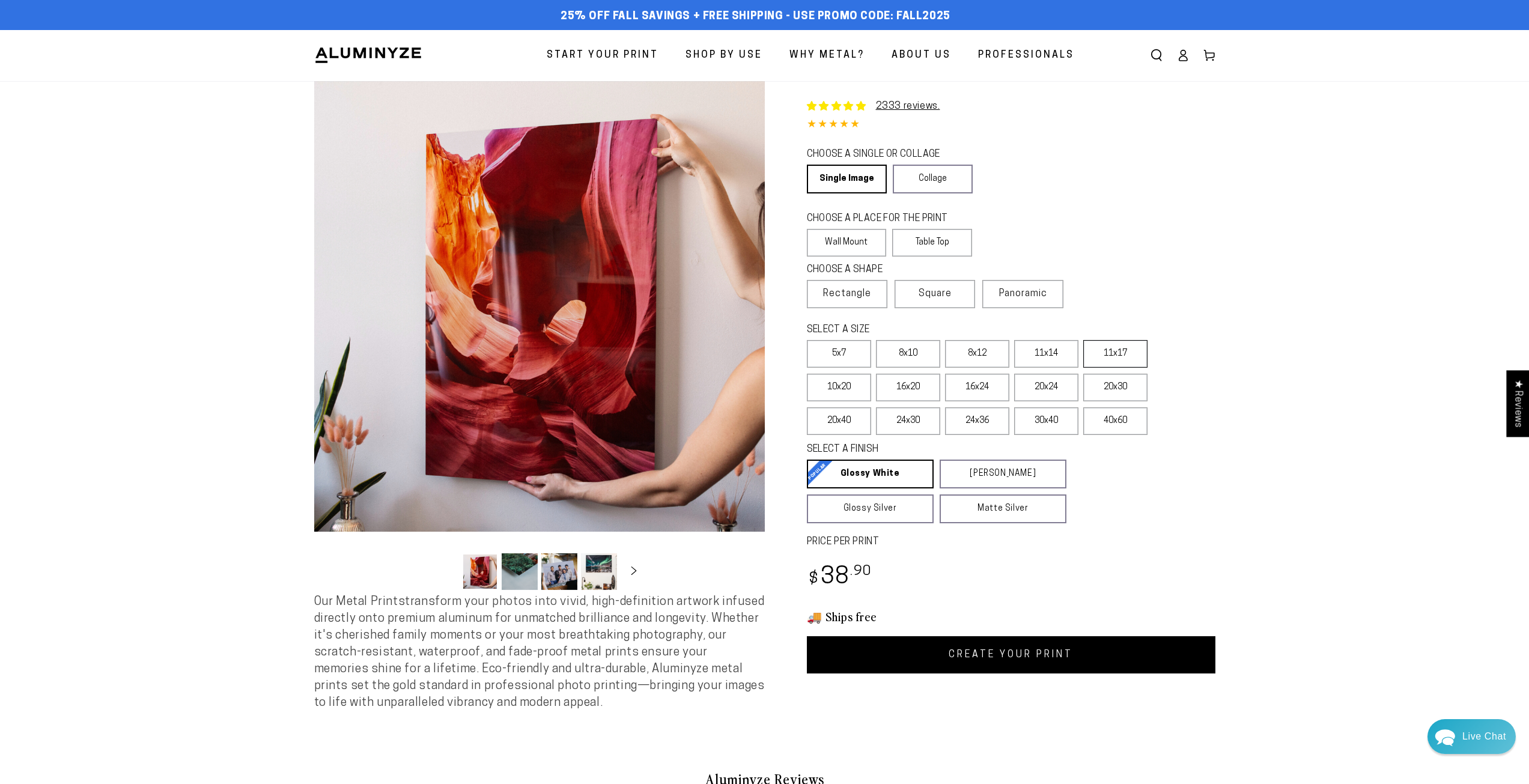
click at [1110, 357] on label "11x17" at bounding box center [1115, 354] width 64 height 28
click at [976, 355] on label "8x12" at bounding box center [977, 354] width 64 height 28
click at [1045, 653] on link "CREATE YOUR PRINT" at bounding box center [1011, 655] width 408 height 37
select select "**********"
click at [1022, 297] on span "Panoramic" at bounding box center [1023, 293] width 48 height 10
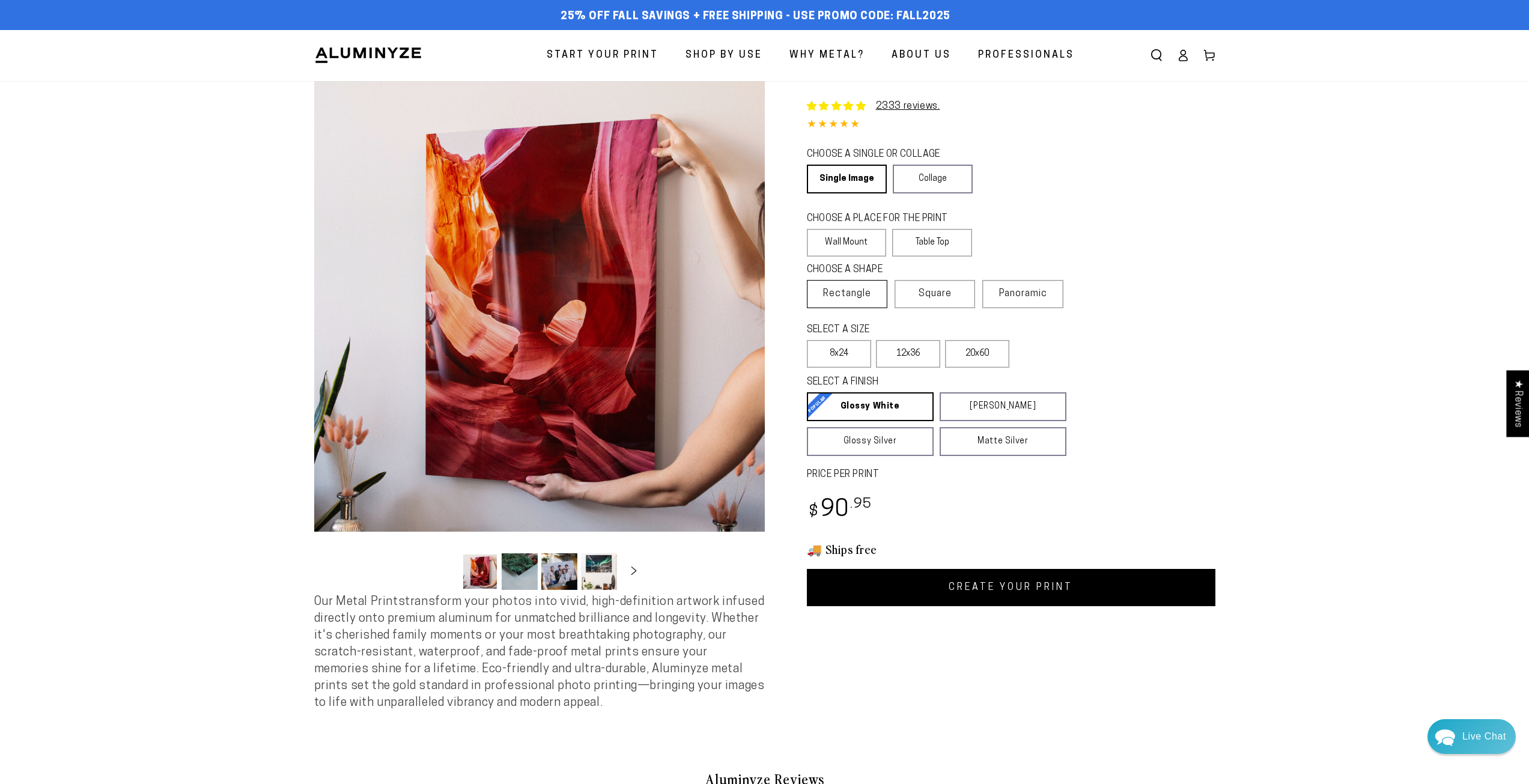
click at [874, 292] on label "Rectangle" at bounding box center [847, 293] width 81 height 28
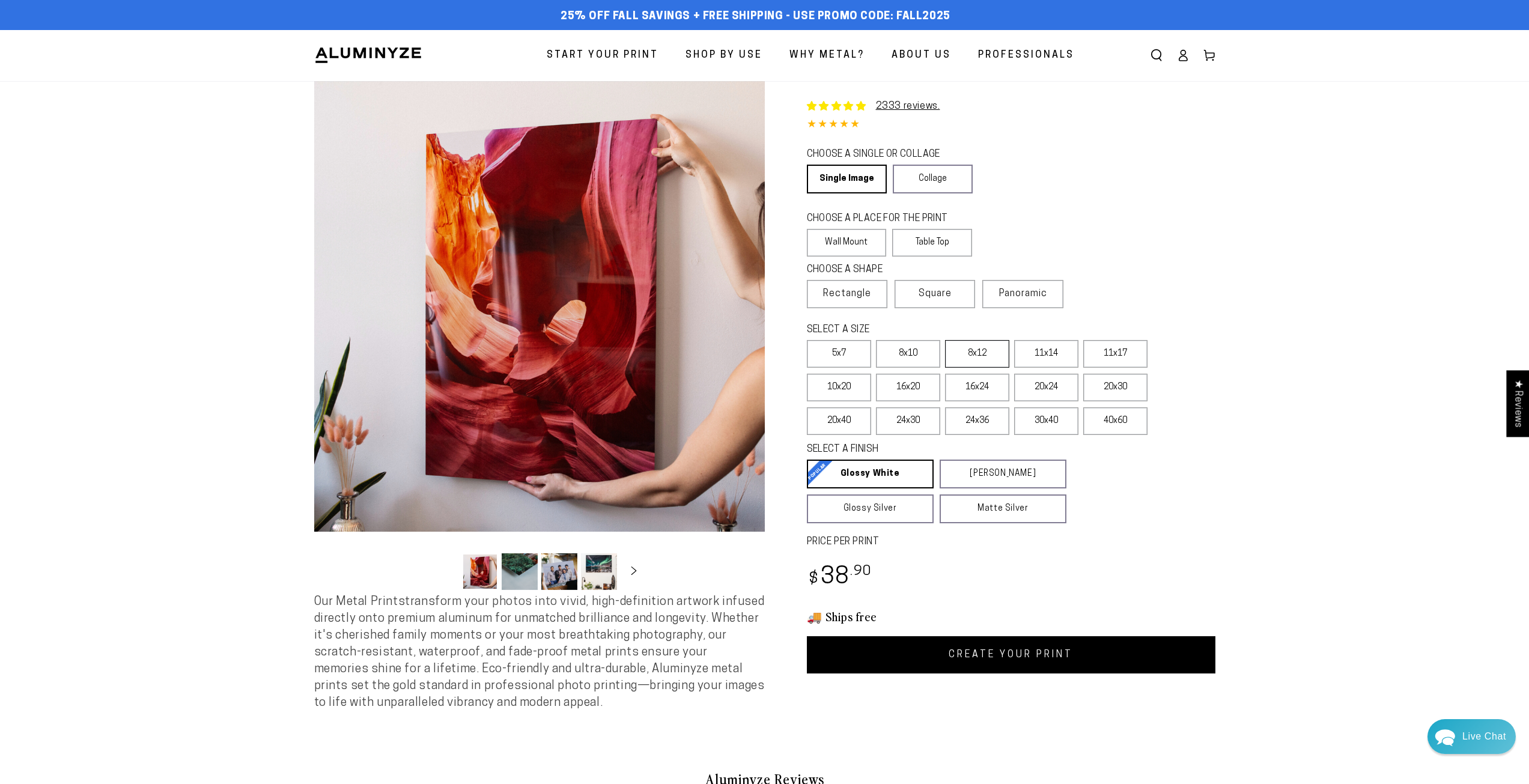
click at [971, 357] on label "8x12" at bounding box center [977, 354] width 64 height 28
click at [1011, 651] on link "CREATE YOUR PRINT" at bounding box center [1011, 655] width 408 height 37
select select "**********"
click at [1052, 383] on label "20x24" at bounding box center [1046, 387] width 64 height 28
click at [985, 380] on label "16x24" at bounding box center [977, 387] width 64 height 28
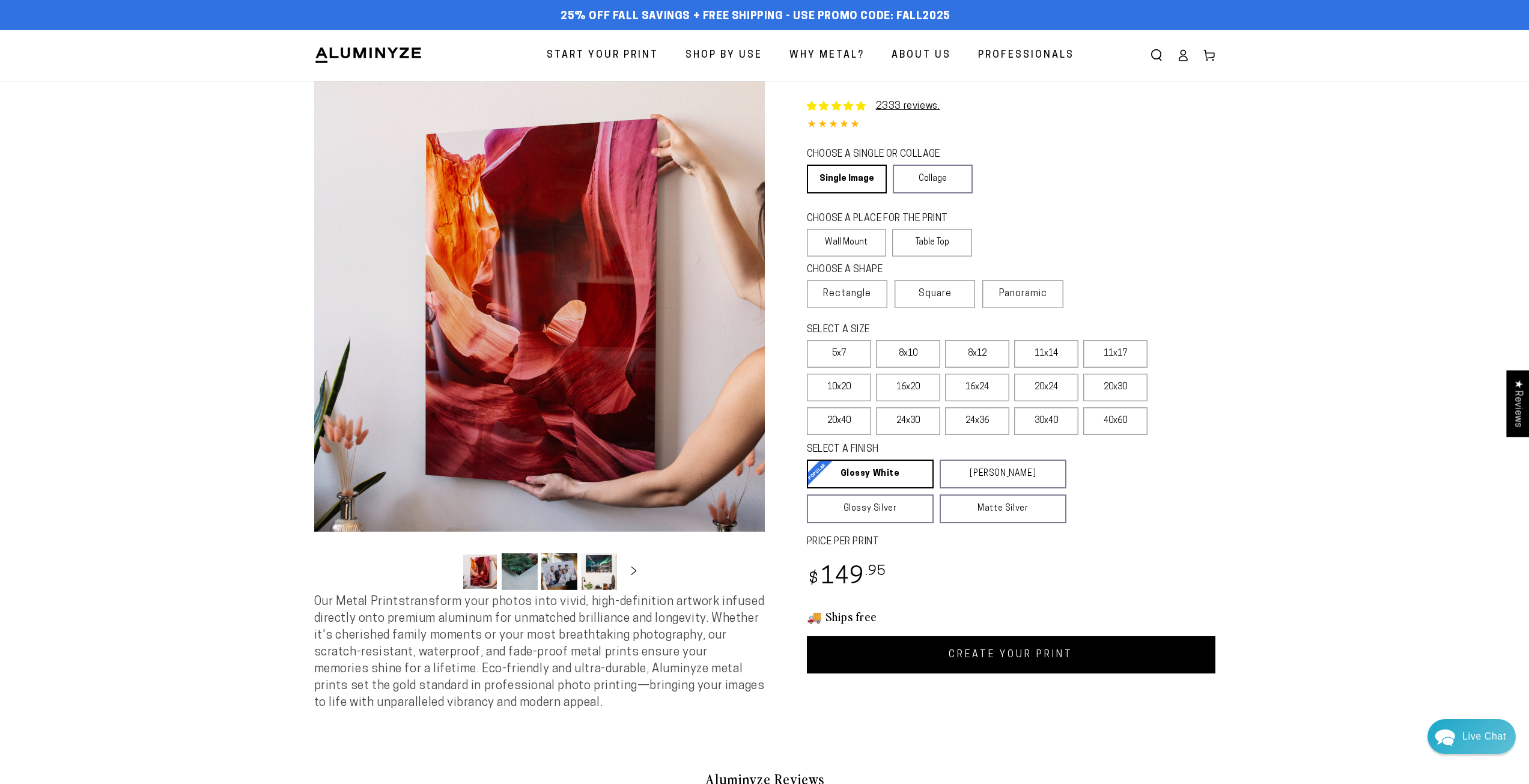
click at [1042, 640] on link "CREATE YOUR PRINT" at bounding box center [1011, 655] width 408 height 37
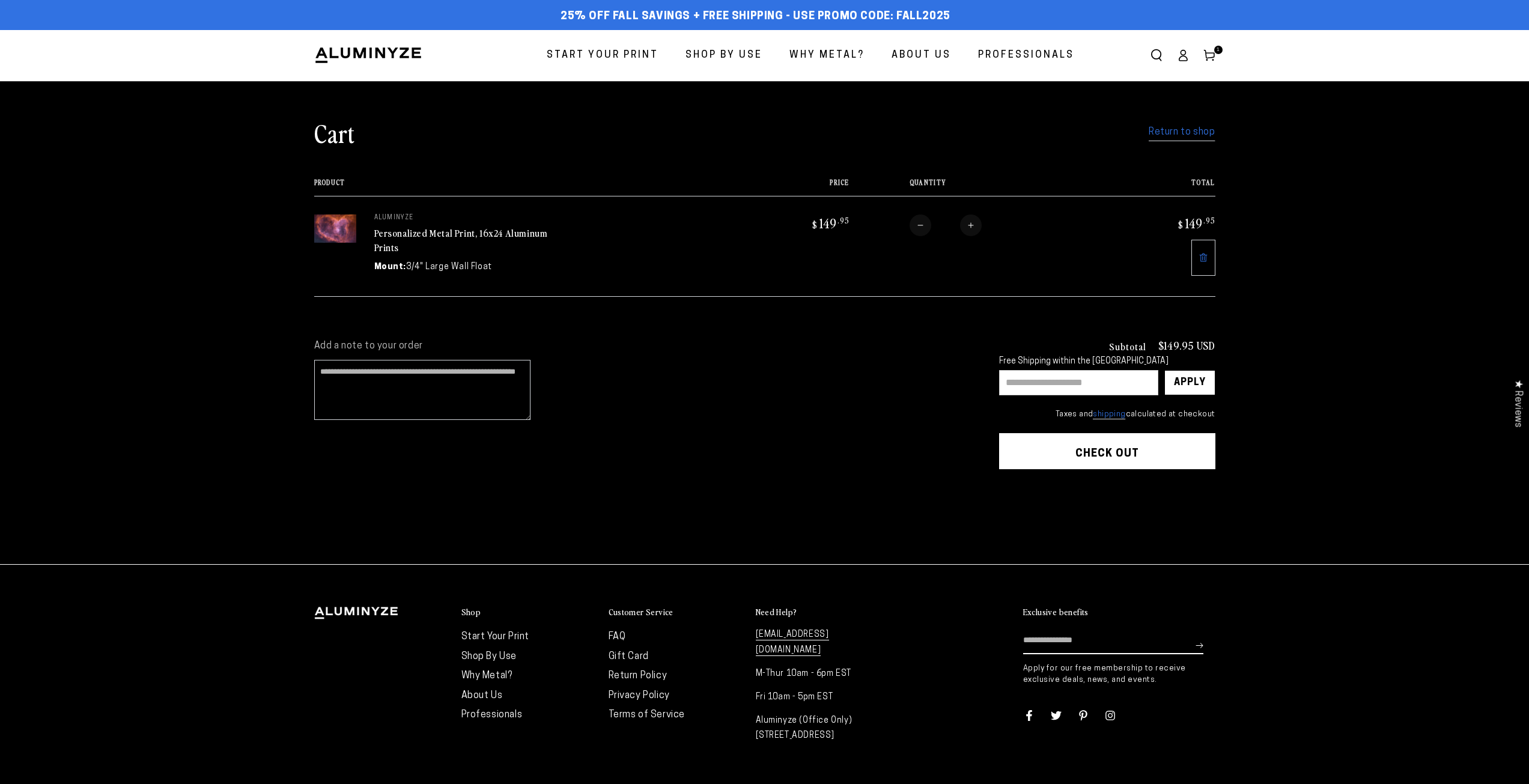
click at [607, 51] on span "Start Your Print" at bounding box center [602, 56] width 112 height 17
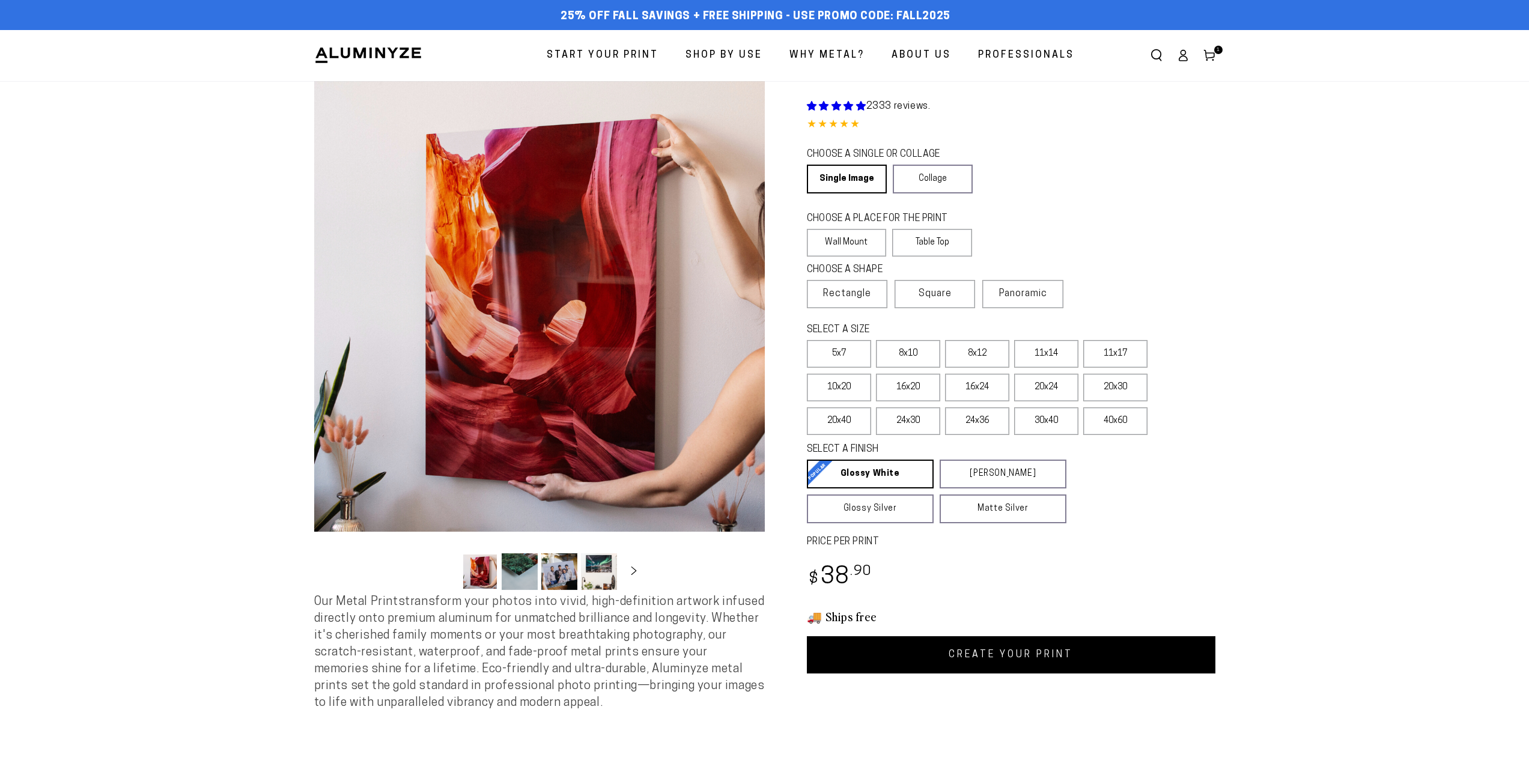
select select "**********"
click at [987, 383] on label "16x24" at bounding box center [977, 387] width 64 height 28
click at [987, 652] on link "CREATE YOUR PRINT" at bounding box center [1011, 655] width 408 height 37
select select "**********"
click at [974, 392] on label "16x24" at bounding box center [977, 387] width 64 height 28
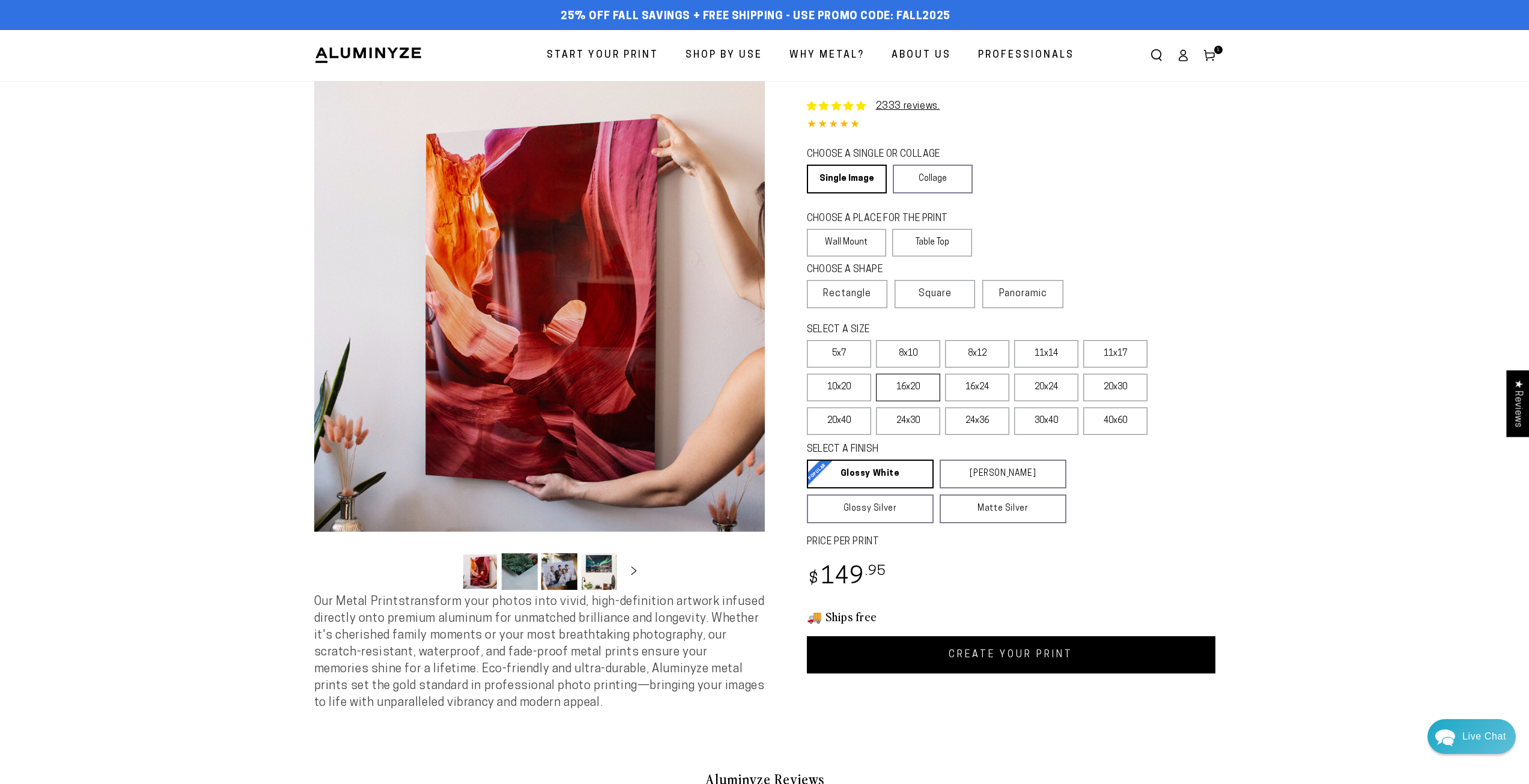
click at [918, 385] on label "16x20" at bounding box center [908, 387] width 64 height 28
click at [833, 387] on label "10x20" at bounding box center [839, 387] width 64 height 28
click at [1042, 657] on link "CREATE YOUR PRINT" at bounding box center [1011, 655] width 408 height 37
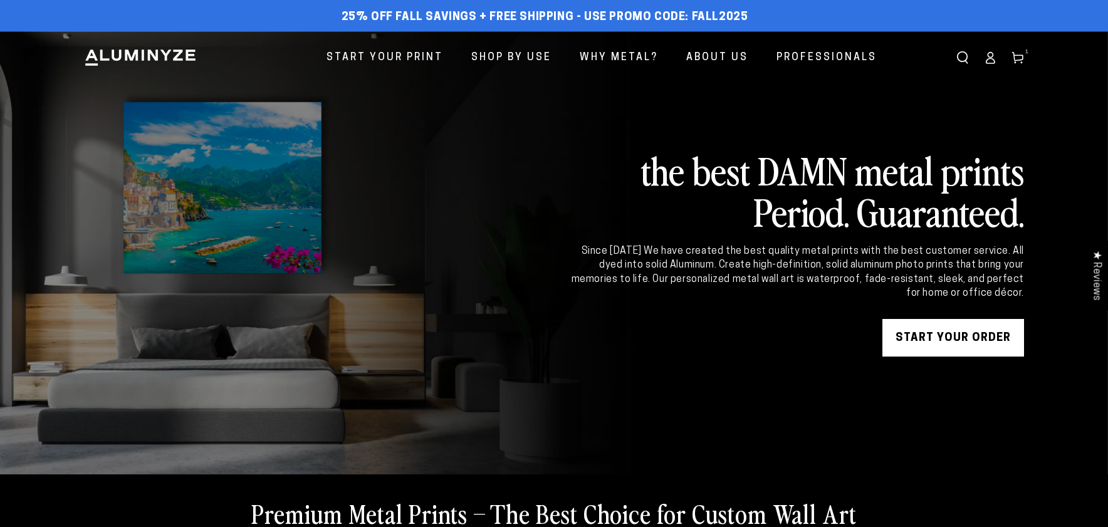
click at [1024, 50] on span "1 1 item" at bounding box center [1027, 52] width 9 height 9
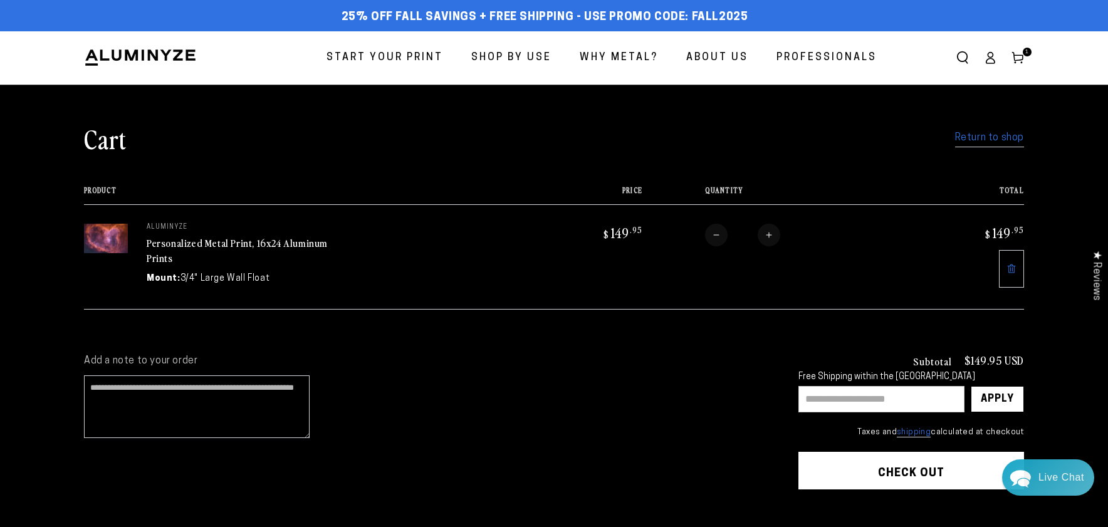
click at [855, 398] on input "text" at bounding box center [882, 399] width 166 height 26
click at [997, 394] on div "Apply" at bounding box center [997, 399] width 33 height 25
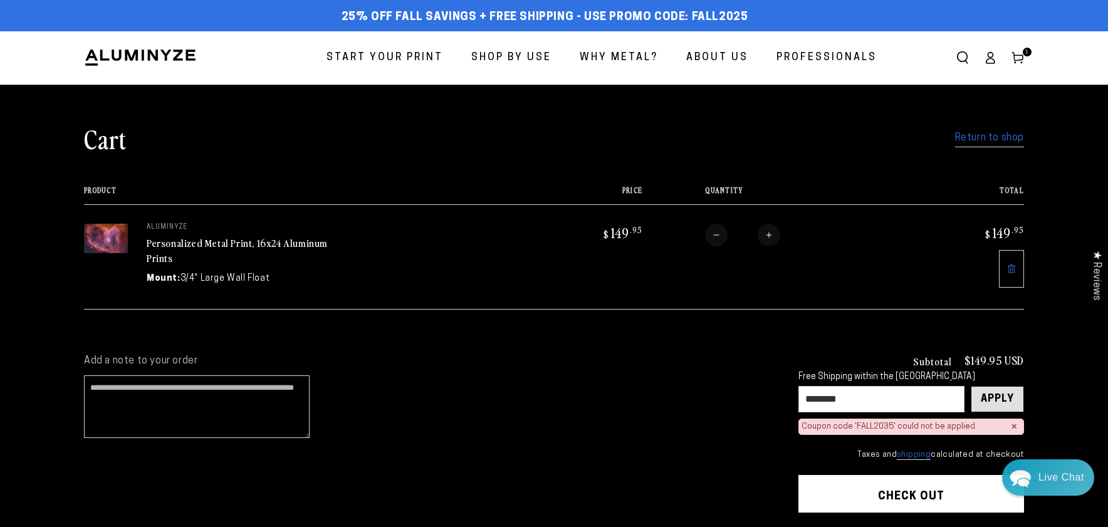
type input "********"
click at [1005, 390] on div "Apply" at bounding box center [997, 399] width 33 height 25
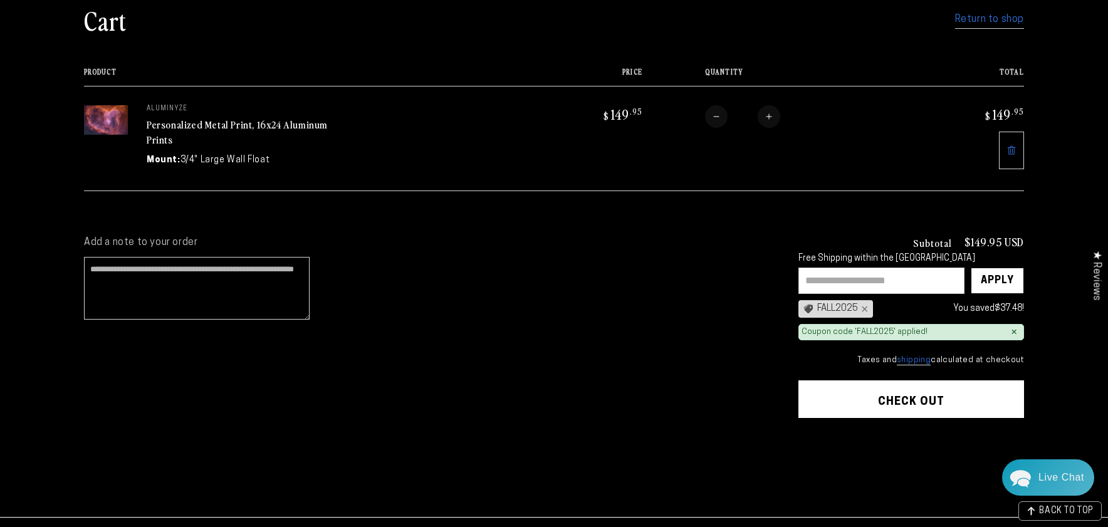
scroll to position [125, 0]
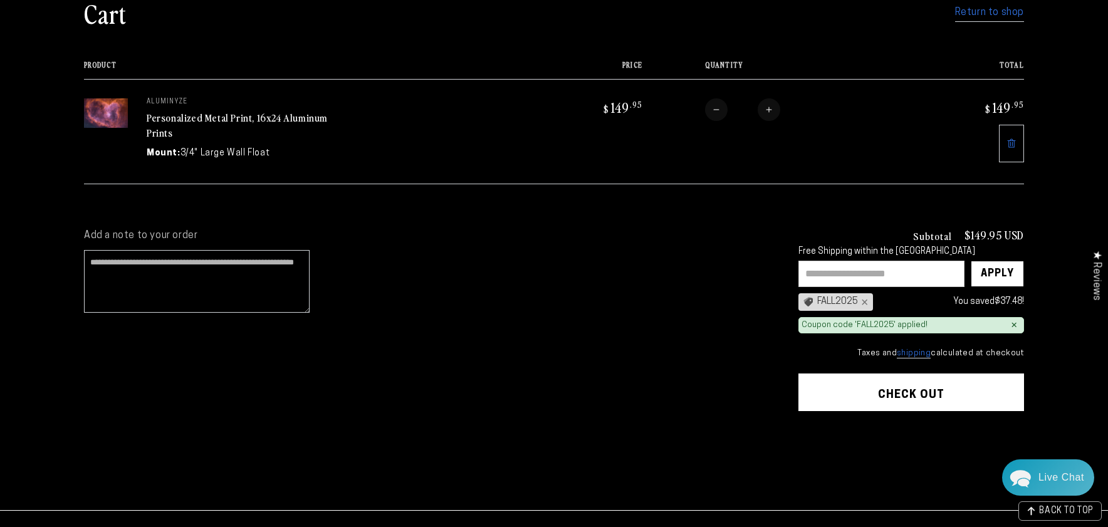
click at [847, 400] on button "Check out" at bounding box center [912, 393] width 226 height 38
